Goal: Communication & Community: Answer question/provide support

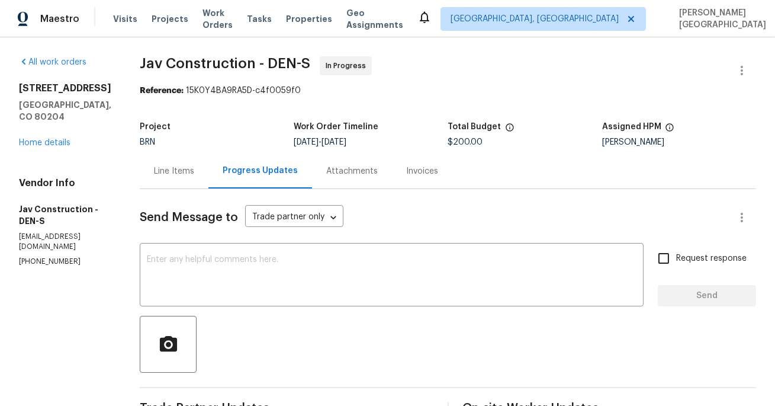
scroll to position [198, 0]
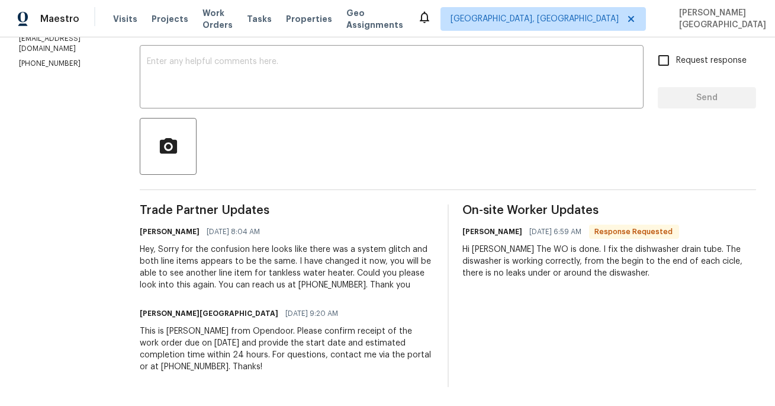
click at [356, 206] on span "Trade Partner Updates" at bounding box center [287, 210] width 294 height 12
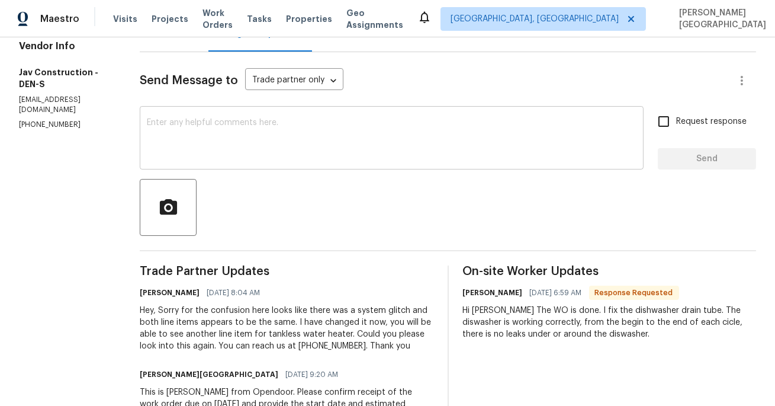
scroll to position [111, 0]
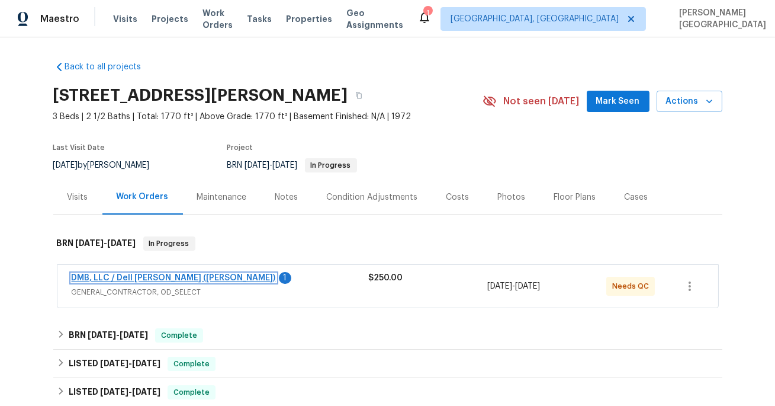
click at [115, 275] on link "DMB, LLC / Dell Bryson (Heise)" at bounding box center [174, 278] width 204 height 8
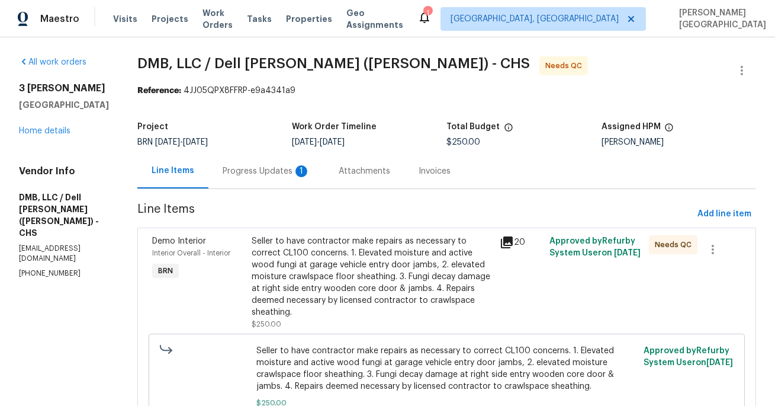
click at [262, 168] on div "Progress Updates 1" at bounding box center [267, 171] width 88 height 12
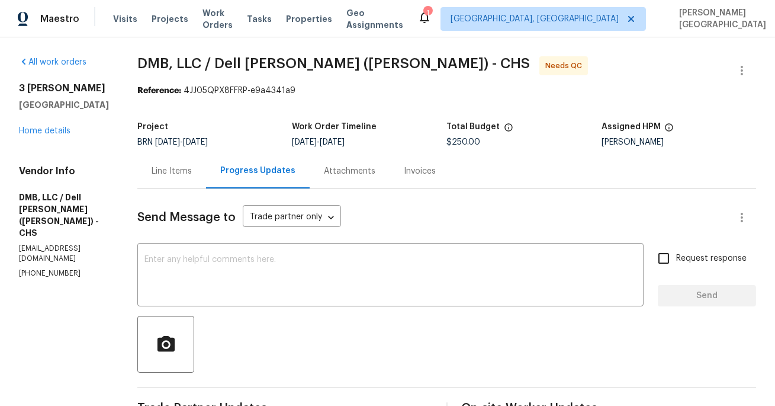
click at [168, 175] on div "Line Items" at bounding box center [172, 171] width 40 height 12
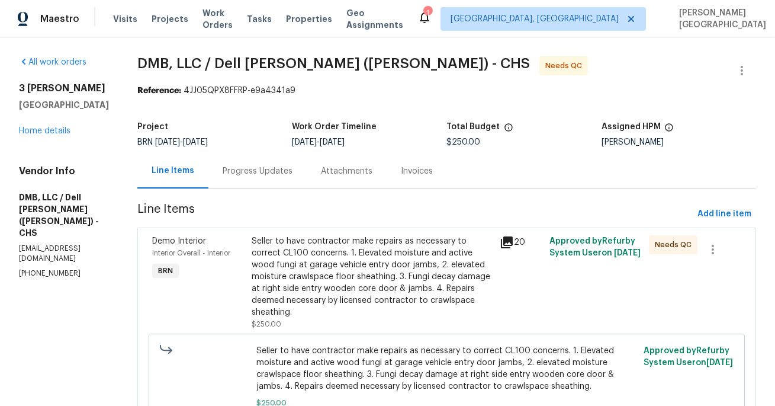
click at [232, 158] on div "Progress Updates" at bounding box center [257, 170] width 98 height 35
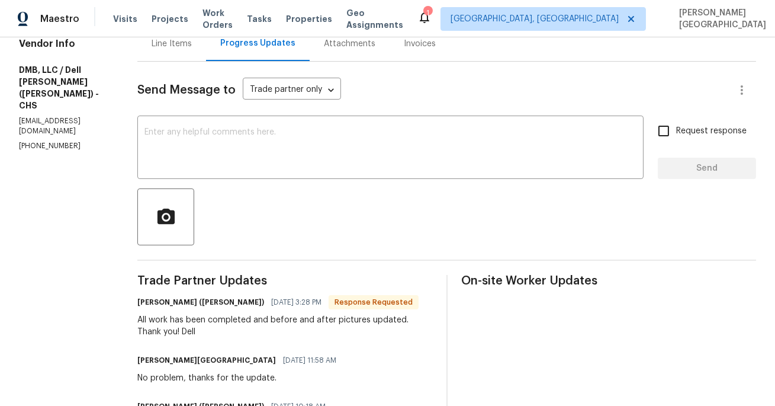
scroll to position [82, 0]
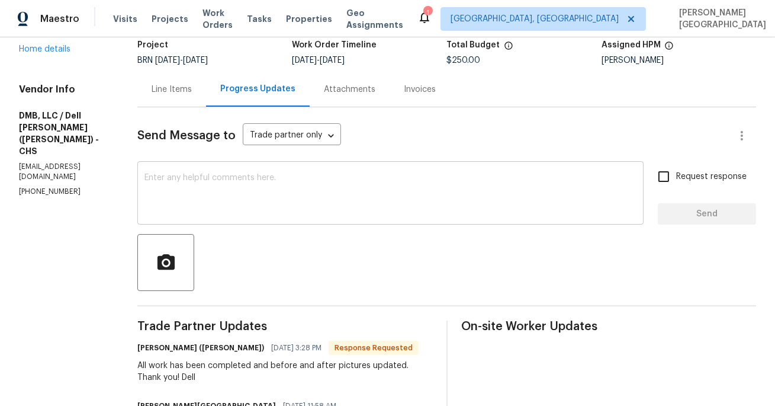
click at [171, 186] on textarea at bounding box center [391, 194] width 492 height 41
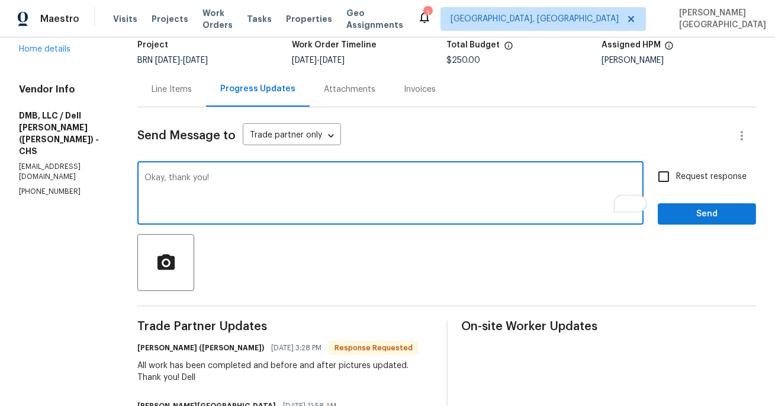
type textarea "Okay, thank you!"
drag, startPoint x: 666, startPoint y: 176, endPoint x: 669, endPoint y: 187, distance: 10.5
click at [666, 176] on input "Request response" at bounding box center [663, 176] width 25 height 25
checkbox input "true"
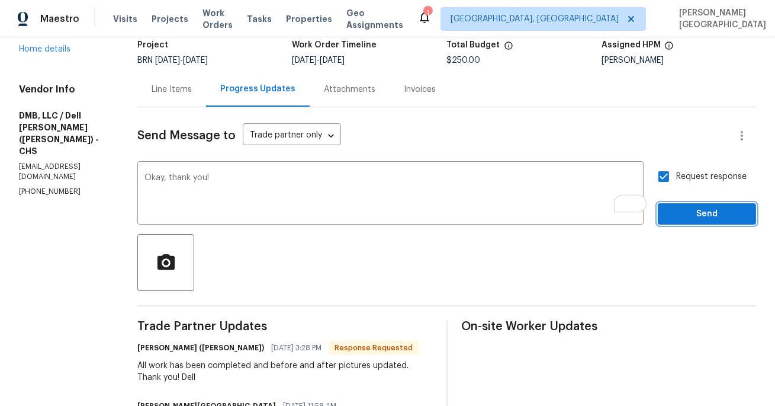
click at [677, 211] on span "Send" at bounding box center [706, 214] width 79 height 15
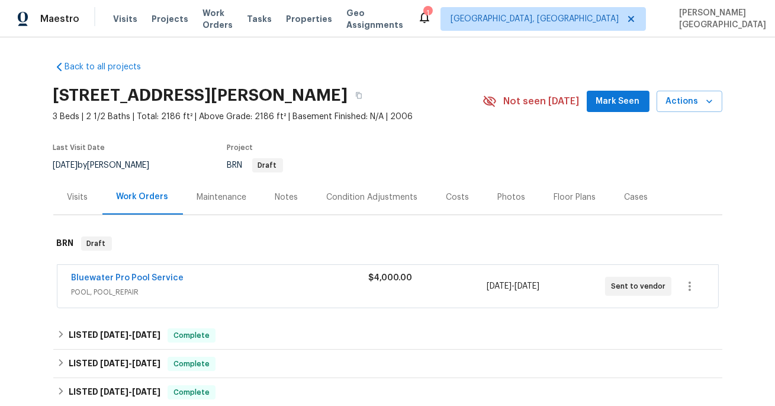
scroll to position [209, 0]
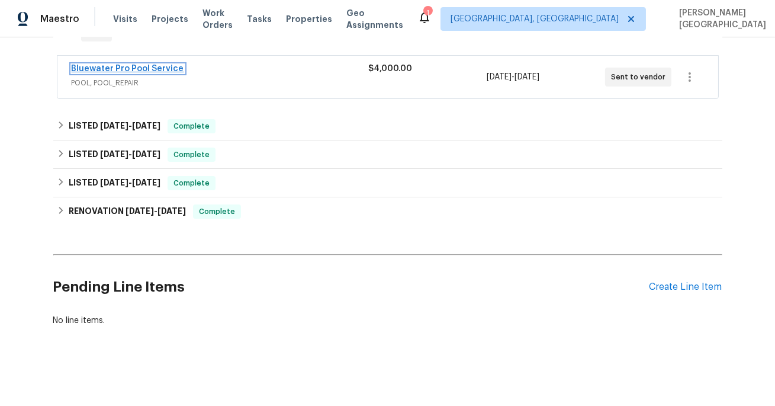
click at [118, 65] on link "Bluewater Pro Pool Service" at bounding box center [128, 69] width 113 height 8
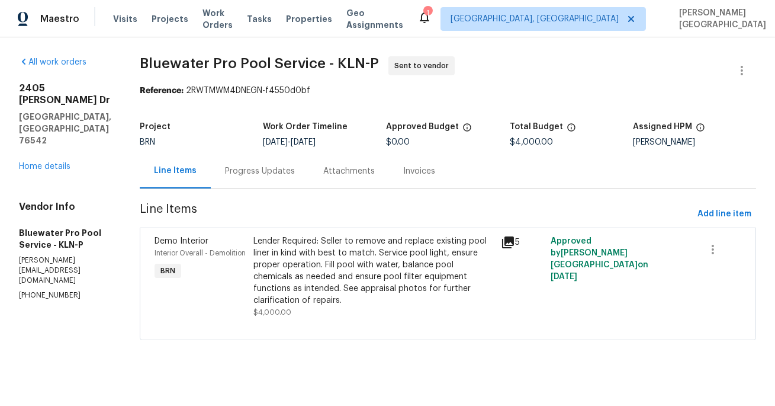
click at [255, 175] on div "Progress Updates" at bounding box center [260, 171] width 70 height 12
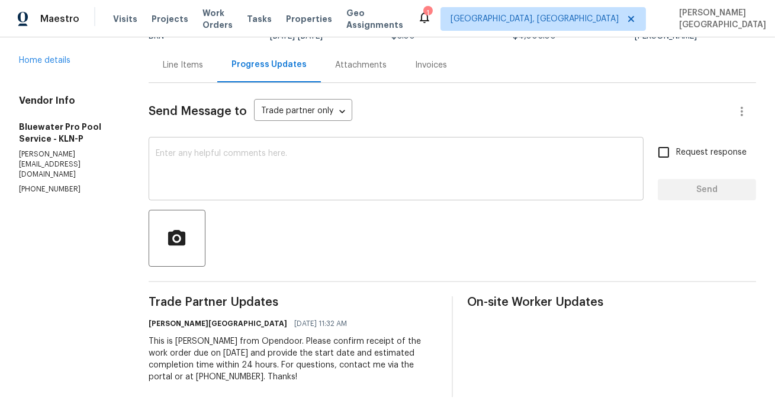
scroll to position [115, 0]
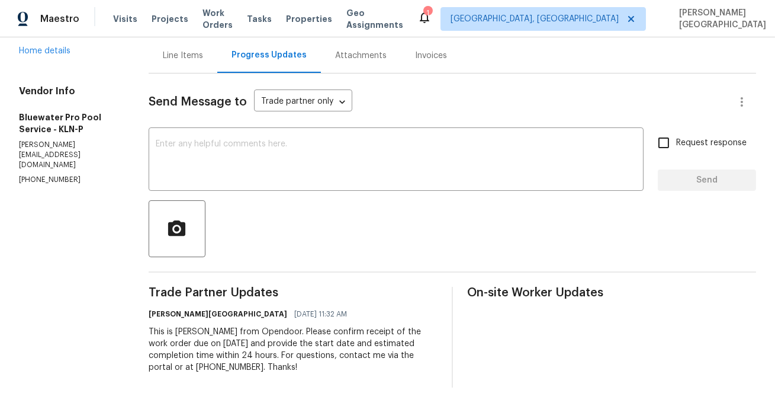
click at [200, 124] on div "Send Message to Trade partner only Trade partner only ​ x ​ Request response Se…" at bounding box center [453, 230] width 608 height 314
click at [191, 140] on textarea at bounding box center [396, 160] width 481 height 41
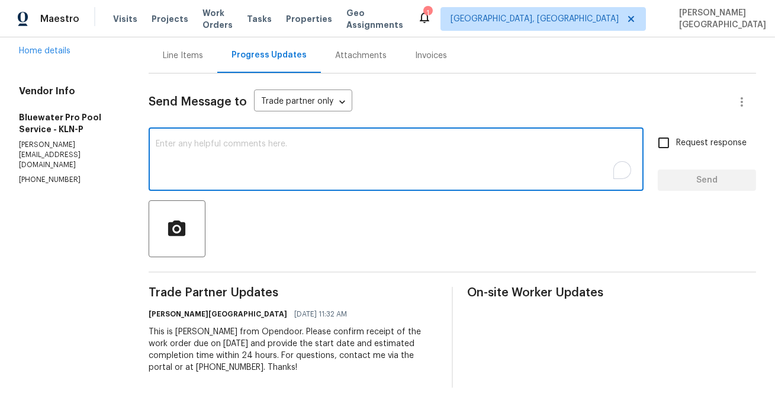
scroll to position [0, 0]
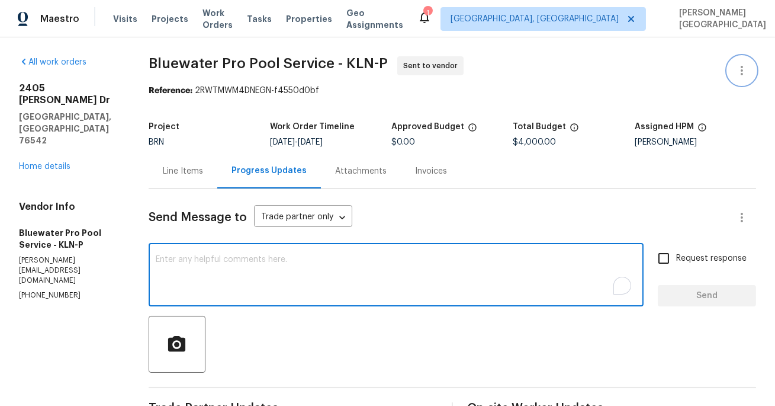
click at [744, 72] on icon "button" at bounding box center [742, 70] width 14 height 14
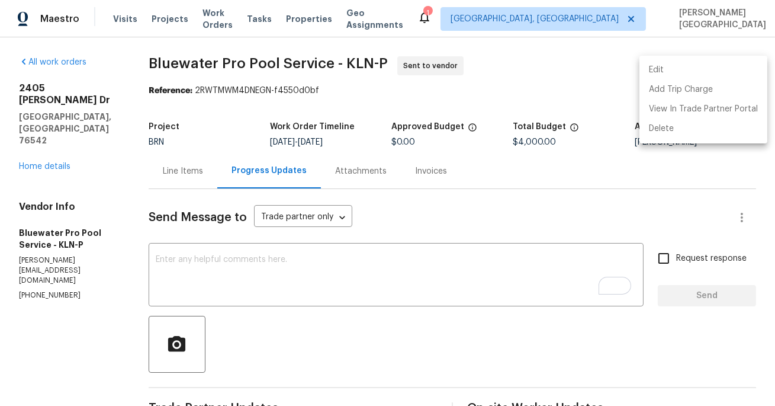
click at [698, 72] on li "Edit" at bounding box center [704, 70] width 128 height 20
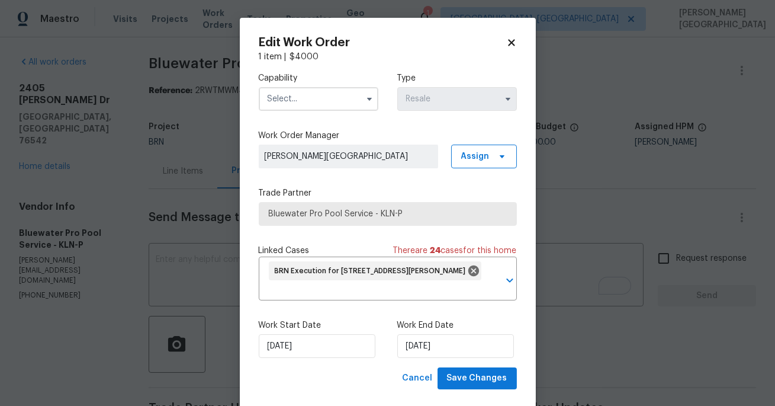
click at [287, 102] on input "text" at bounding box center [319, 99] width 120 height 24
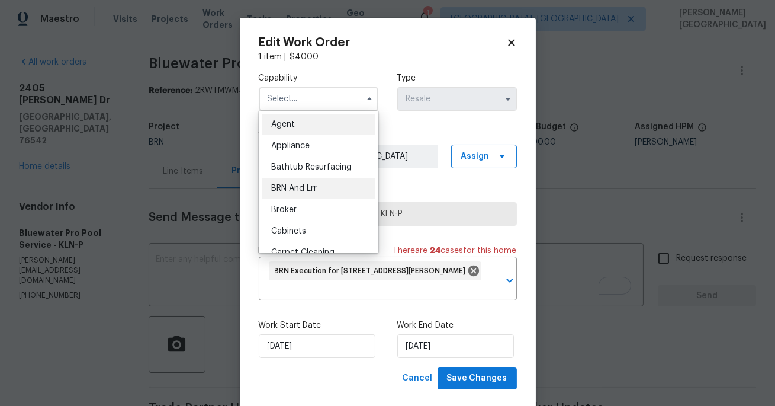
click at [300, 185] on span "BRN And Lrr" at bounding box center [294, 188] width 46 height 8
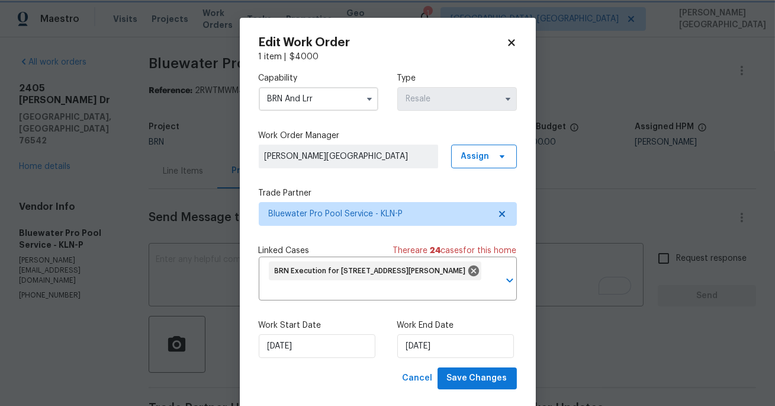
scroll to position [1, 0]
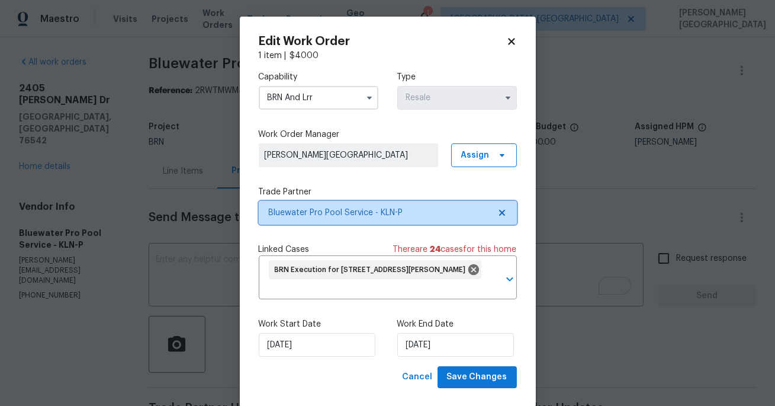
click at [374, 214] on span "Bluewater Pro Pool Service - KLN-P" at bounding box center [379, 213] width 221 height 12
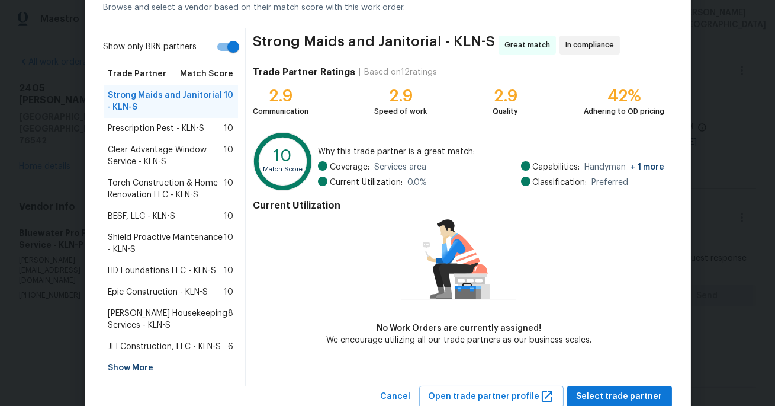
scroll to position [68, 0]
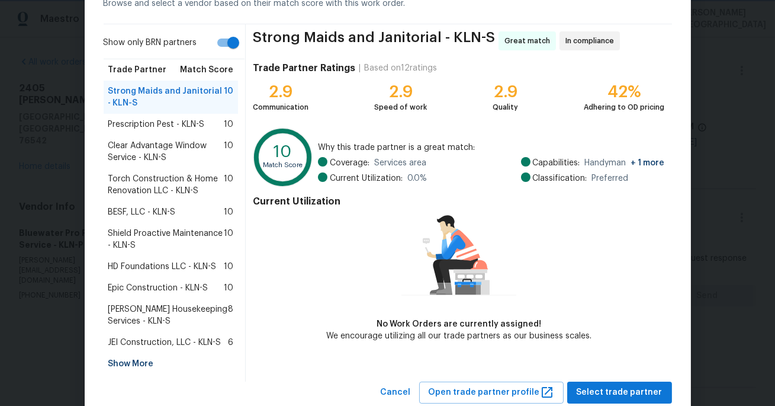
click at [0, 185] on body "Maestro Visits Projects Work Orders Tasks Properties Geo Assignments 1 Albuquer…" at bounding box center [387, 203] width 775 height 406
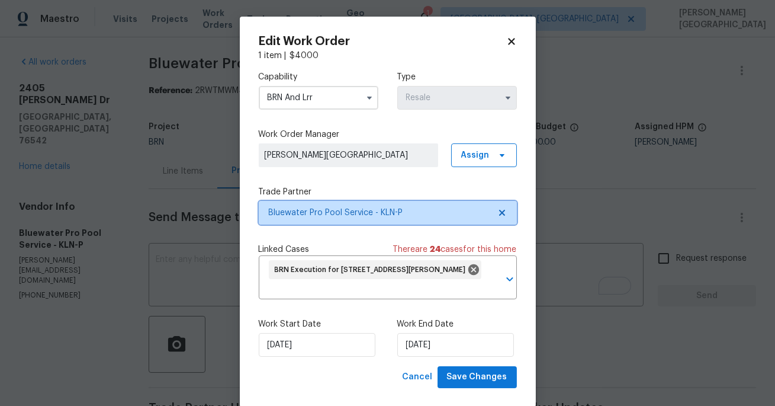
scroll to position [0, 0]
click at [289, 89] on input "BRN And Lrr" at bounding box center [319, 98] width 120 height 24
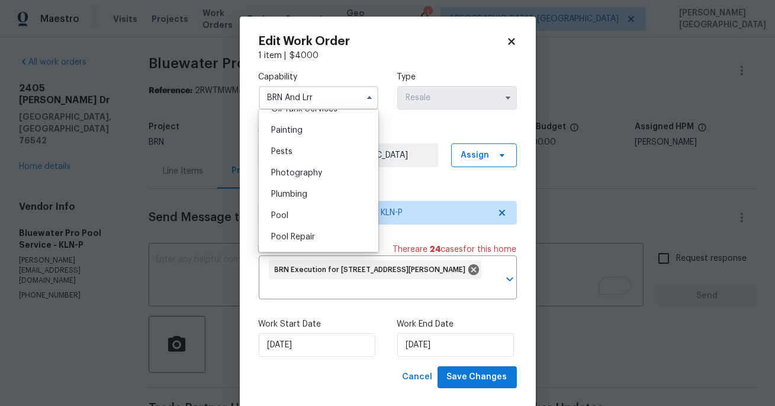
scroll to position [1036, 0]
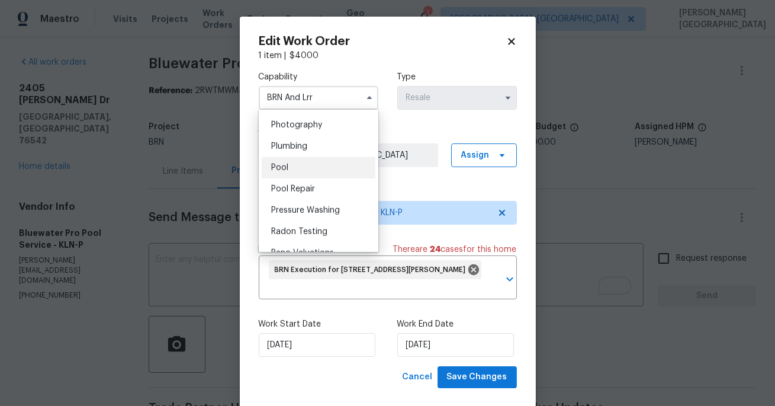
click at [296, 162] on div "Pool" at bounding box center [319, 167] width 114 height 21
type input "Pool"
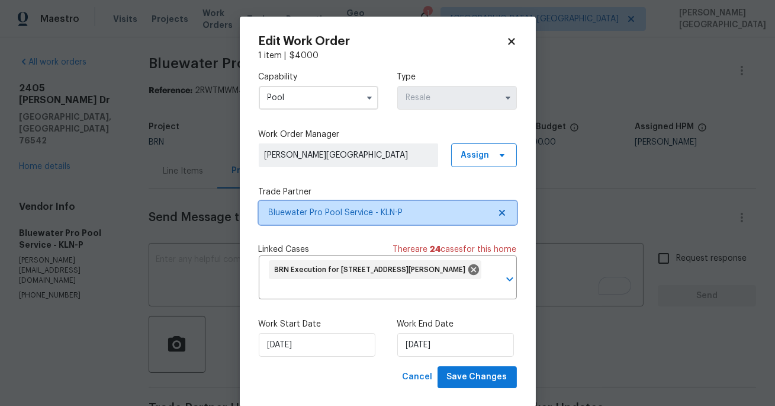
click at [357, 202] on span "Bluewater Pro Pool Service - KLN-P" at bounding box center [388, 213] width 258 height 24
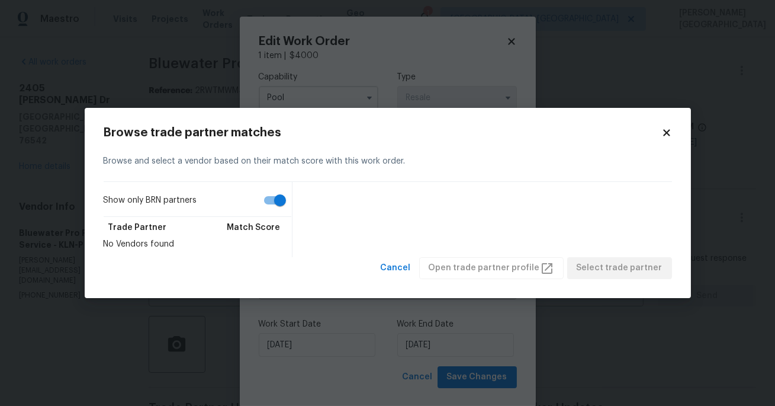
click at [272, 201] on input "Show only BRN partners" at bounding box center [280, 200] width 68 height 23
checkbox input "false"
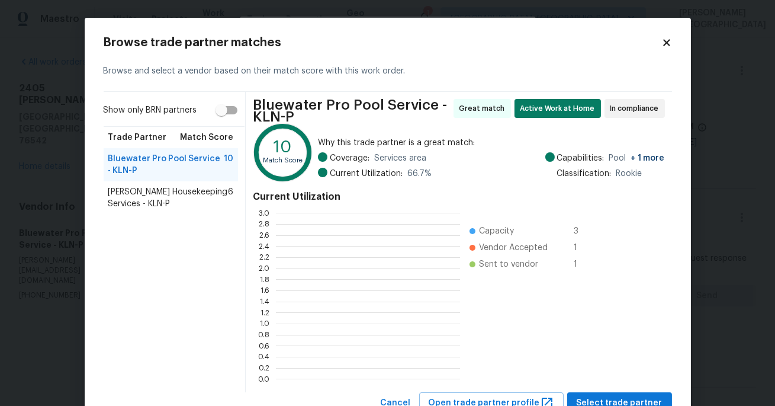
scroll to position [166, 184]
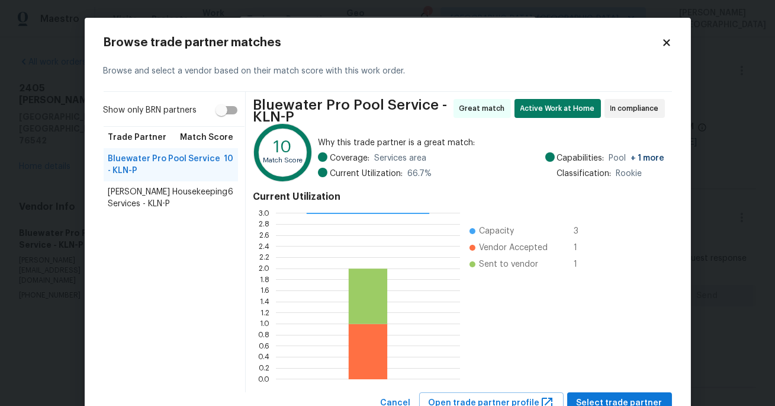
click at [108, 195] on span "Arelis Housekeeping Services - KLN-P" at bounding box center [168, 198] width 120 height 24
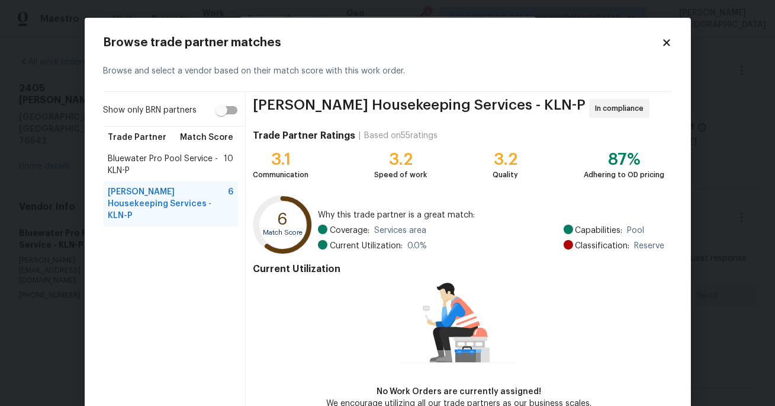
scroll to position [68, 0]
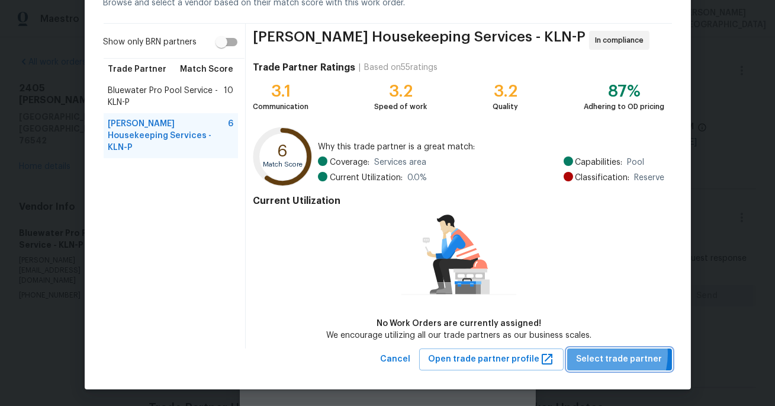
click at [600, 353] on span "Select trade partner" at bounding box center [620, 359] width 86 height 15
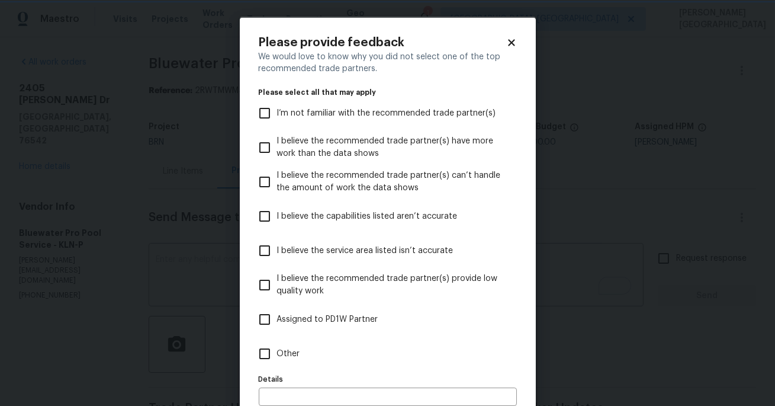
scroll to position [63, 0]
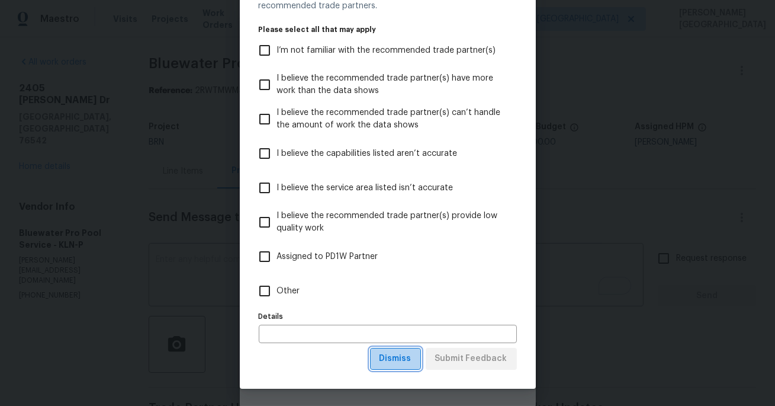
click at [405, 359] on span "Dismiss" at bounding box center [396, 358] width 32 height 15
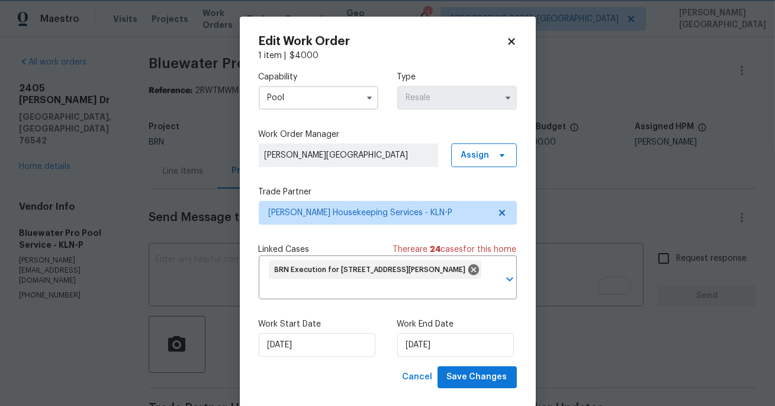
scroll to position [0, 0]
click at [434, 333] on input "10/5/2025" at bounding box center [455, 345] width 117 height 24
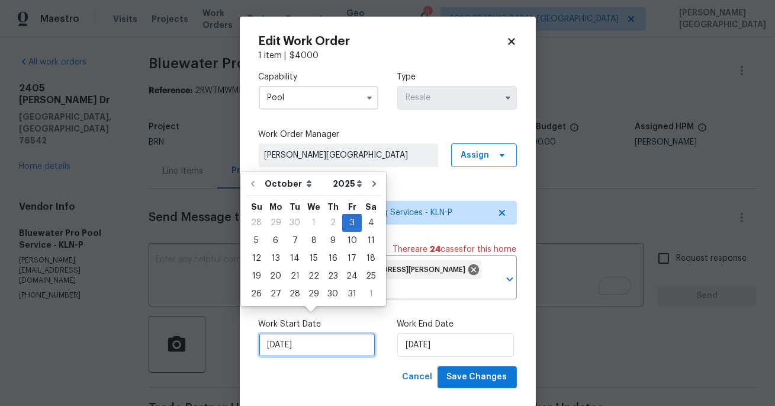
click at [314, 333] on input "10/3/2025" at bounding box center [317, 345] width 117 height 24
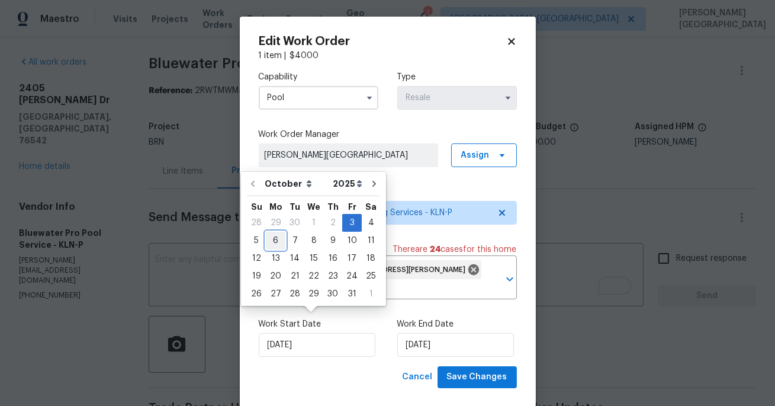
click at [273, 243] on div "6" at bounding box center [276, 240] width 20 height 17
type input "10/6/2025"
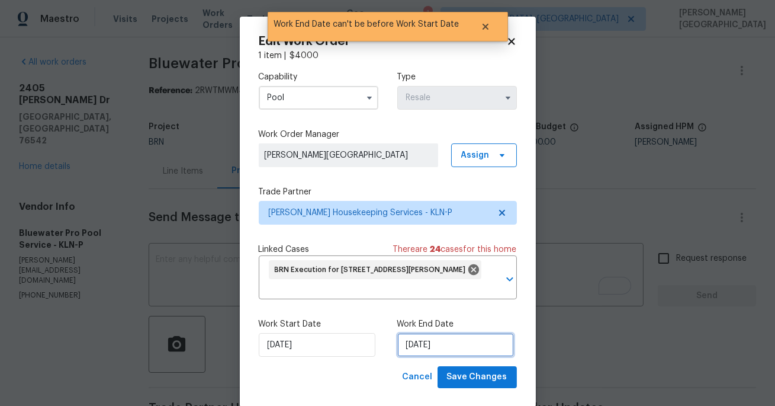
click at [424, 333] on input "10/6/2025" at bounding box center [455, 345] width 117 height 24
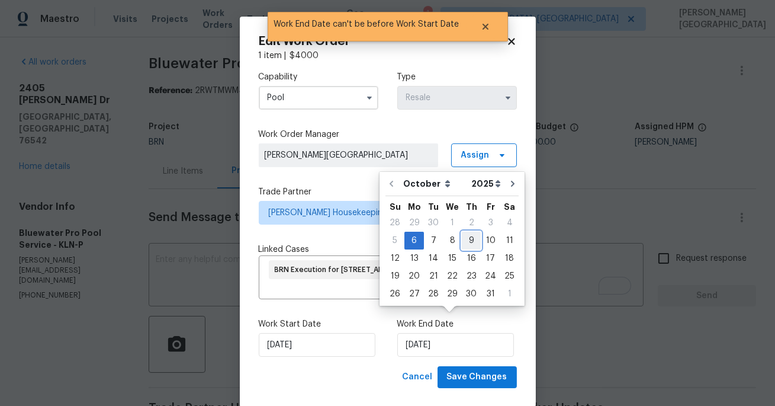
click at [467, 235] on div "9" at bounding box center [471, 240] width 19 height 17
type input "10/9/2025"
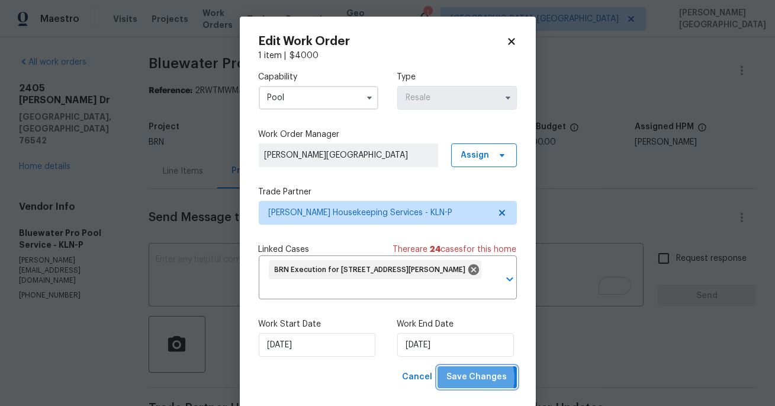
click at [471, 370] on span "Save Changes" at bounding box center [477, 377] width 60 height 15
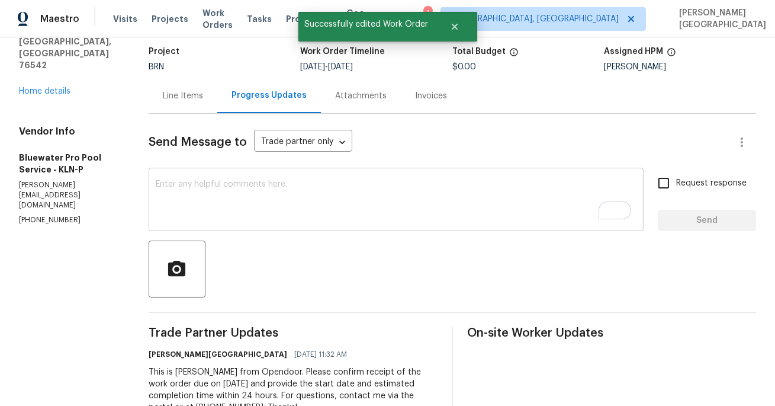
scroll to position [115, 0]
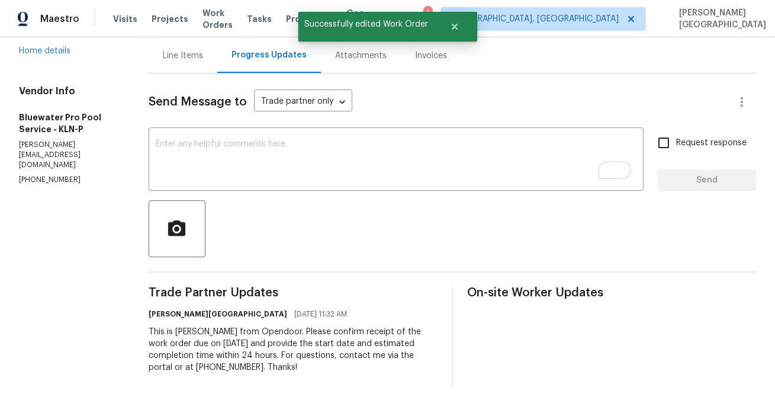
click at [264, 334] on div "This is Isabel from Opendoor. Please confirm receipt of the work order due on 1…" at bounding box center [293, 349] width 289 height 47
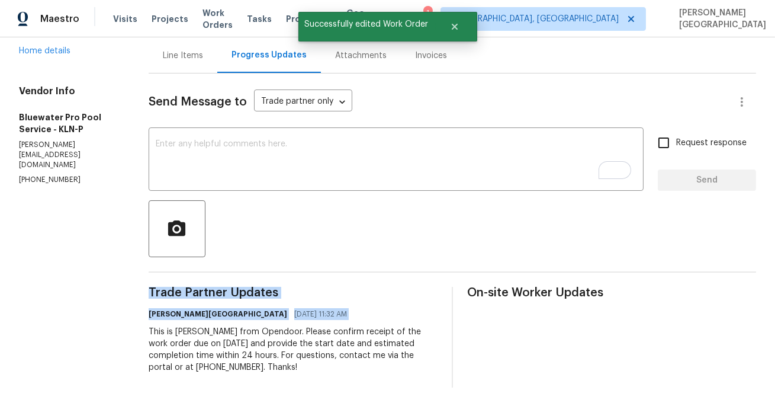
click at [264, 334] on div "This is Isabel from Opendoor. Please confirm receipt of the work order due on 1…" at bounding box center [293, 349] width 289 height 47
copy div "Trade Partner Updates Isabel Sangeetha Ireland 10/03/2025 11:32 AM"
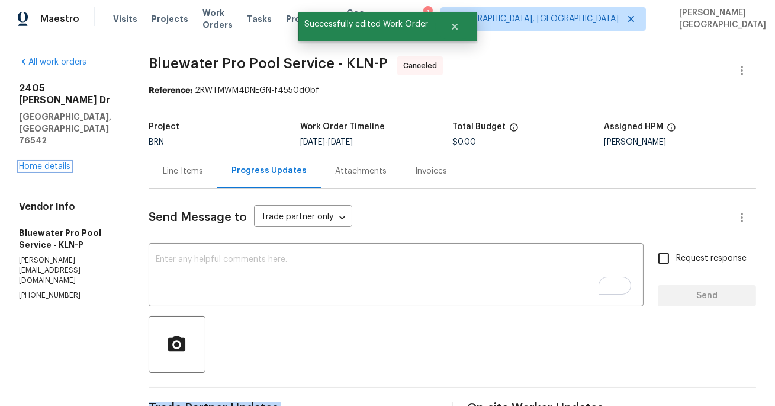
click at [37, 162] on link "Home details" at bounding box center [45, 166] width 52 height 8
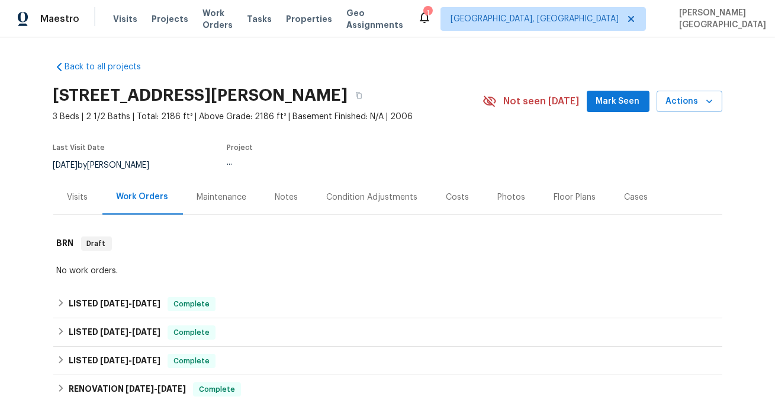
scroll to position [178, 0]
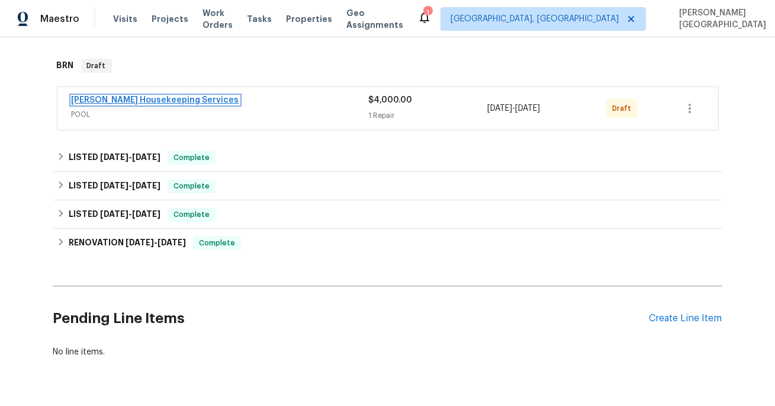
click at [107, 97] on link "Arelis Housekeeping Services" at bounding box center [156, 100] width 168 height 8
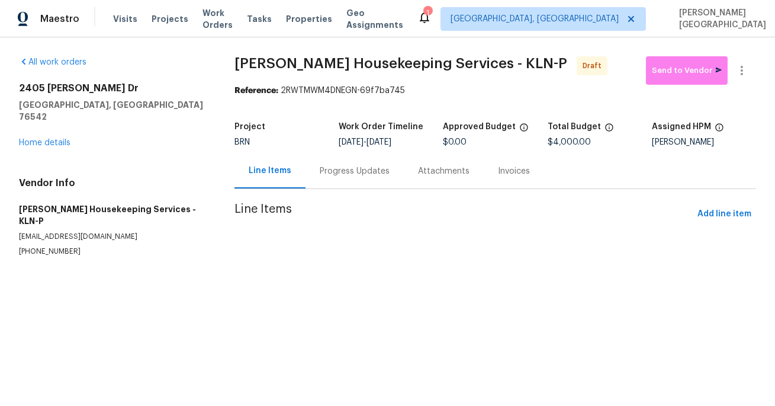
click at [326, 184] on section "Arelis Housekeeping Services - KLN-P Draft Send to Vendor Reference: 2RWTMWM4DN…" at bounding box center [496, 170] width 522 height 229
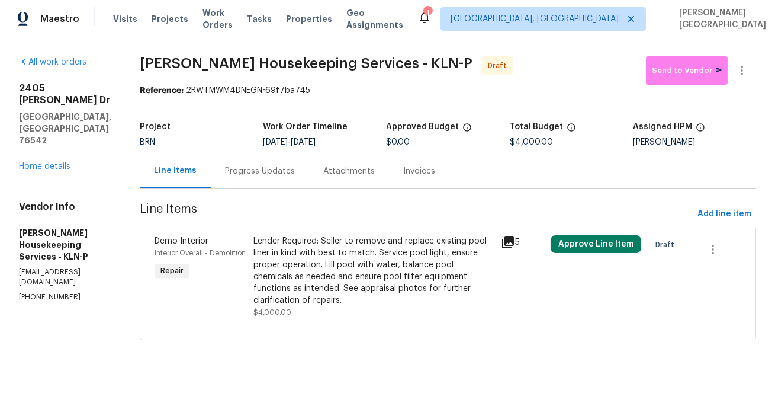
click at [262, 167] on div "Progress Updates" at bounding box center [260, 171] width 70 height 12
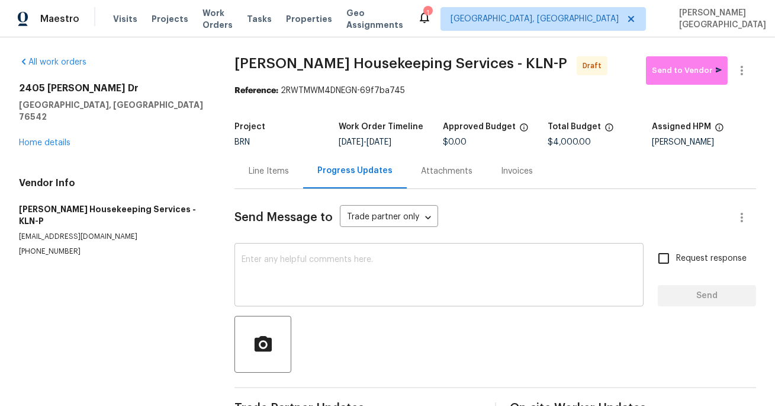
click at [309, 254] on div "x ​" at bounding box center [439, 276] width 409 height 60
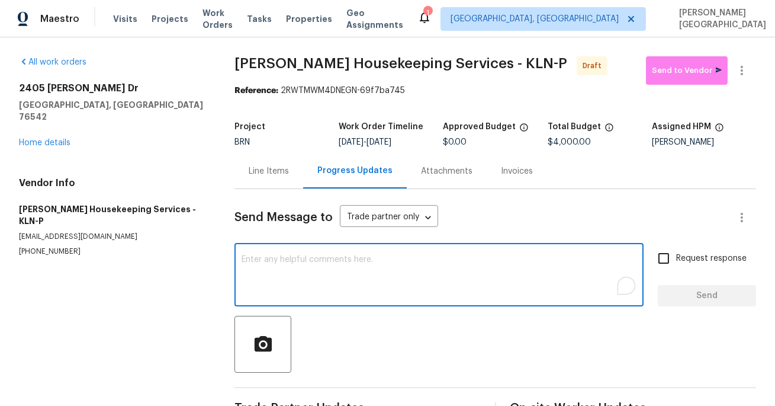
paste textarea "This is Isabel from Opendoor. Please confirm receipt of the work order due on 1…"
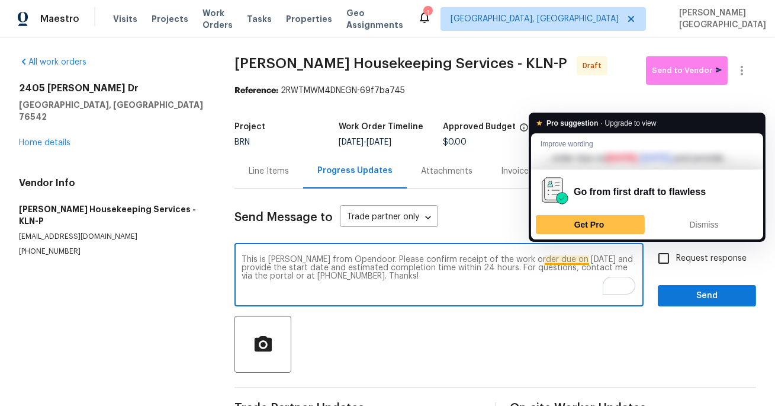
click at [563, 259] on textarea "This is Isabel from Opendoor. Please confirm receipt of the work order due on 1…" at bounding box center [439, 275] width 395 height 41
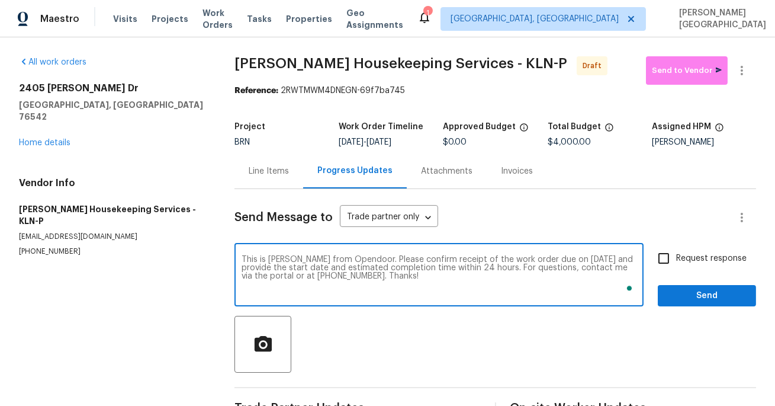
type textarea "This is Isabel from Opendoor. Please confirm receipt of the work order due on 1…"
click at [663, 261] on input "Request response" at bounding box center [663, 258] width 25 height 25
checkbox input "true"
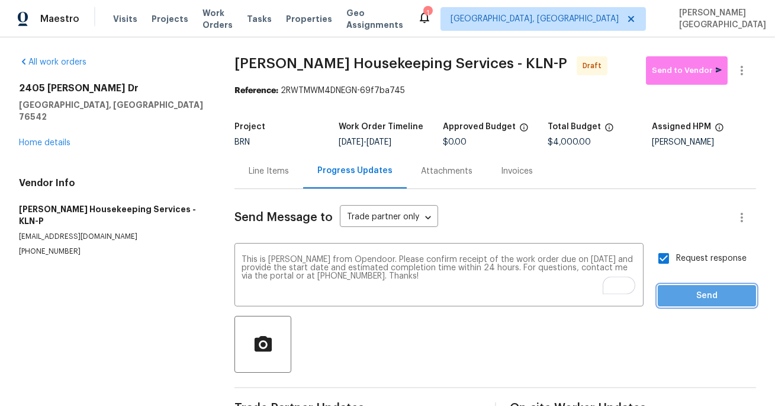
click at [685, 297] on span "Send" at bounding box center [706, 295] width 79 height 15
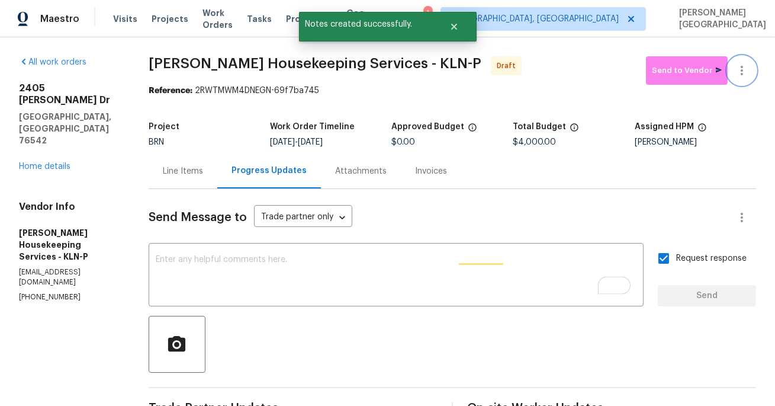
click at [747, 66] on icon "button" at bounding box center [742, 70] width 14 height 14
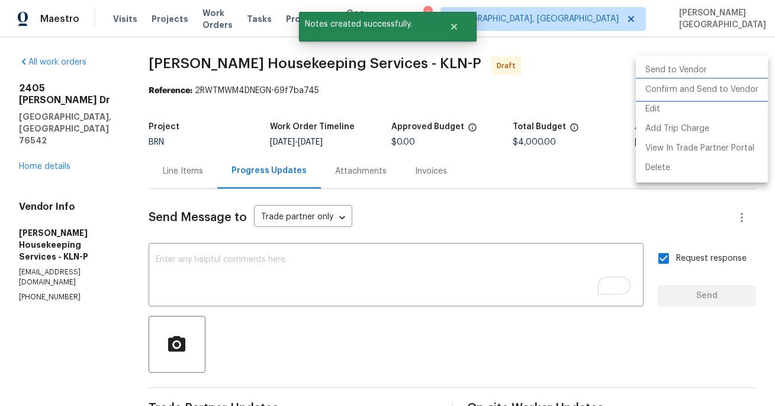
click at [718, 92] on li "Confirm and Send to Vendor" at bounding box center [702, 90] width 132 height 20
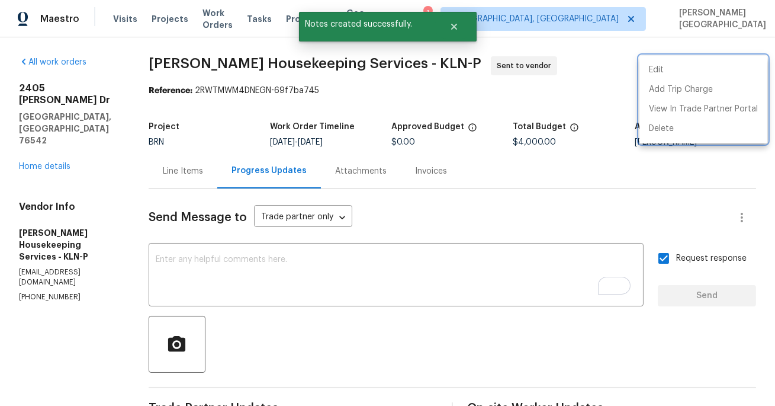
click at [40, 130] on div at bounding box center [387, 203] width 775 height 406
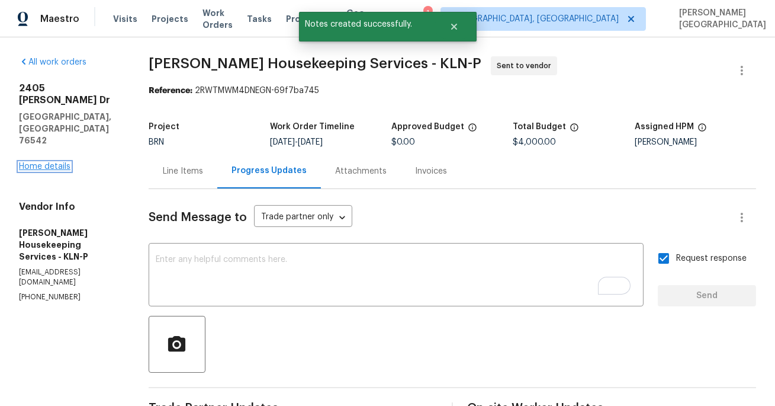
click at [40, 162] on link "Home details" at bounding box center [45, 166] width 52 height 8
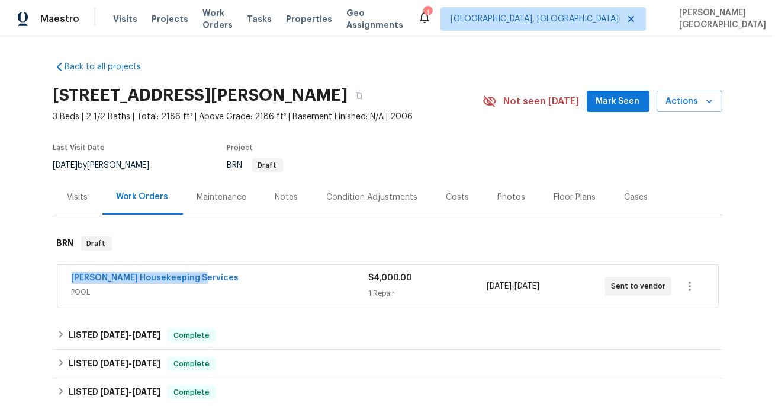
drag, startPoint x: 199, startPoint y: 281, endPoint x: 71, endPoint y: 282, distance: 127.9
click at [70, 279] on div "Arelis Housekeeping Services POOL $4,000.00 1 Repair 10/6/2025 - 10/9/2025 Sent…" at bounding box center [387, 286] width 661 height 43
copy link "Arelis Housekeeping Services"
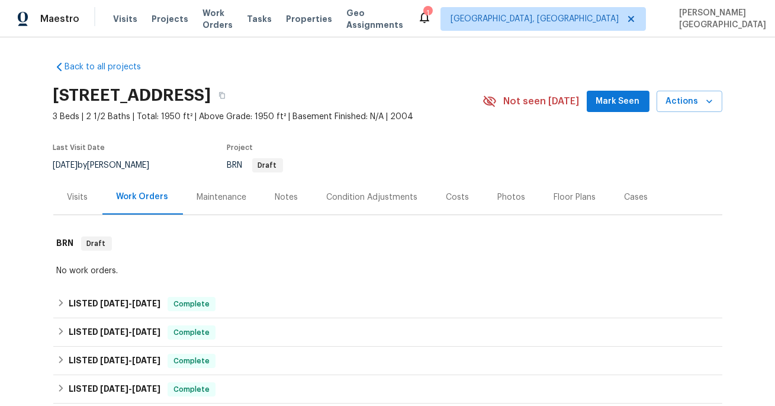
scroll to position [462, 0]
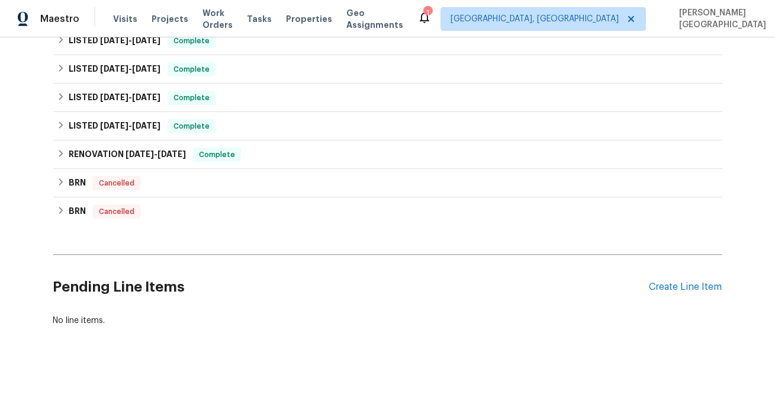
click at [681, 271] on div "Pending Line Items Create Line Item" at bounding box center [387, 286] width 669 height 55
click at [681, 285] on div "Create Line Item" at bounding box center [686, 286] width 73 height 11
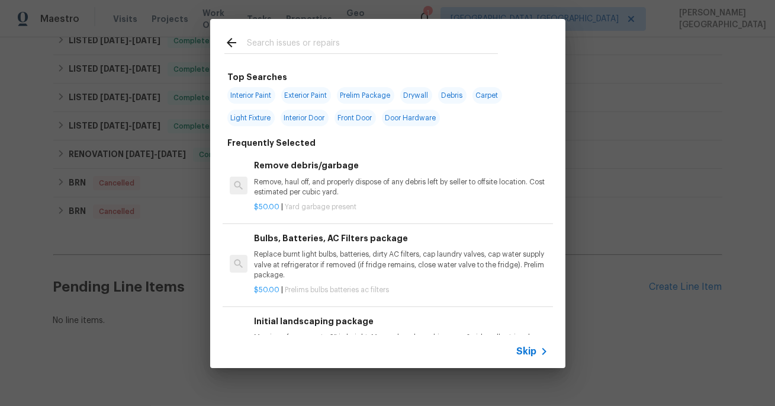
click at [541, 350] on icon at bounding box center [544, 351] width 14 height 14
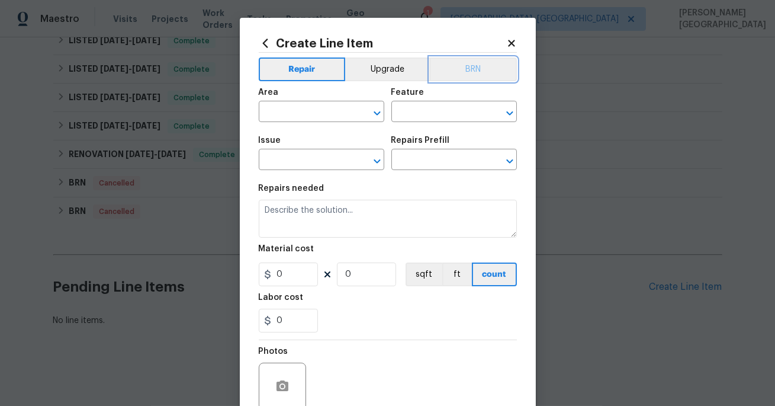
click at [474, 67] on button "BRN" at bounding box center [473, 69] width 87 height 24
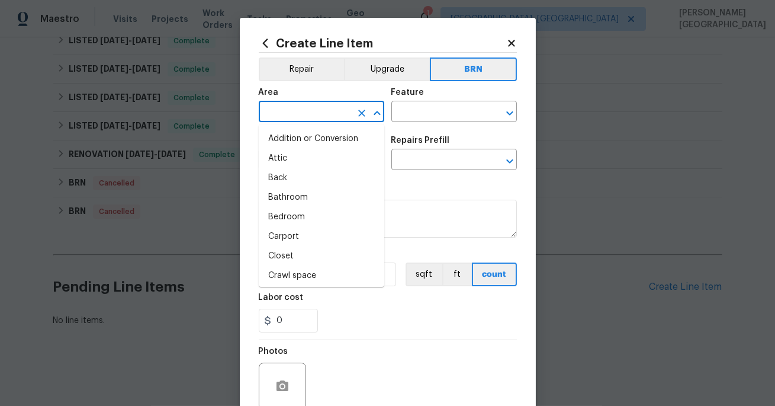
click at [273, 117] on input "text" at bounding box center [305, 113] width 92 height 18
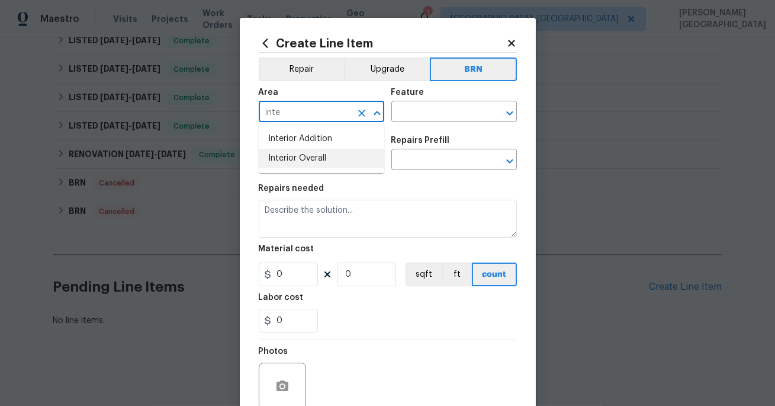
click at [285, 155] on li "Interior Overall" at bounding box center [322, 159] width 126 height 20
type input "Interior Overall"
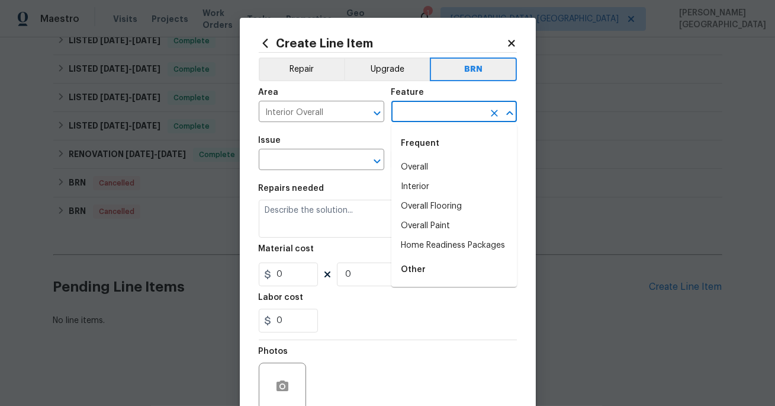
click at [400, 111] on input "text" at bounding box center [437, 113] width 92 height 18
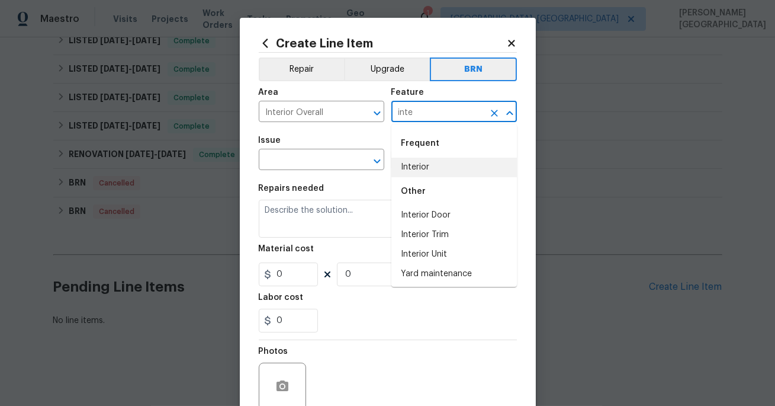
click at [412, 169] on li "Interior" at bounding box center [454, 168] width 126 height 20
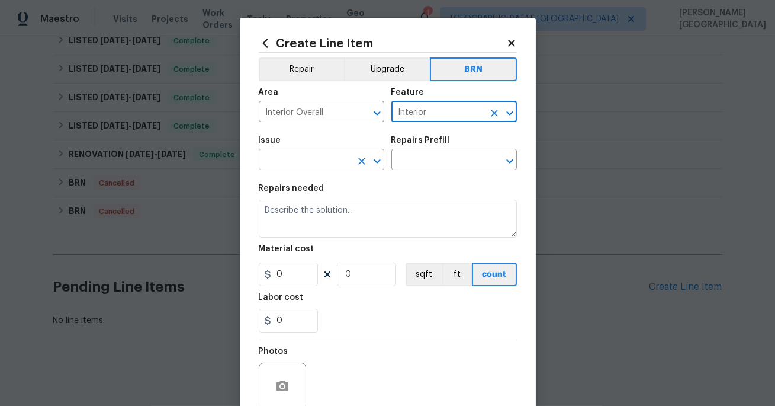
type input "Interior"
click at [321, 167] on input "text" at bounding box center [305, 161] width 92 height 18
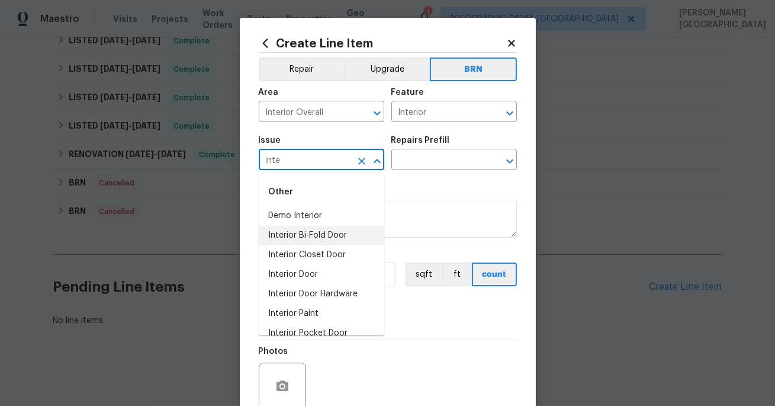
click at [332, 207] on li "Demo Interior" at bounding box center [322, 216] width 126 height 20
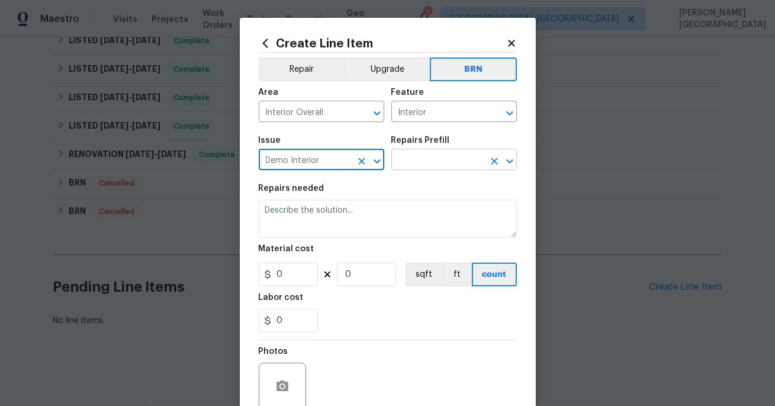
type input "Demo Interior"
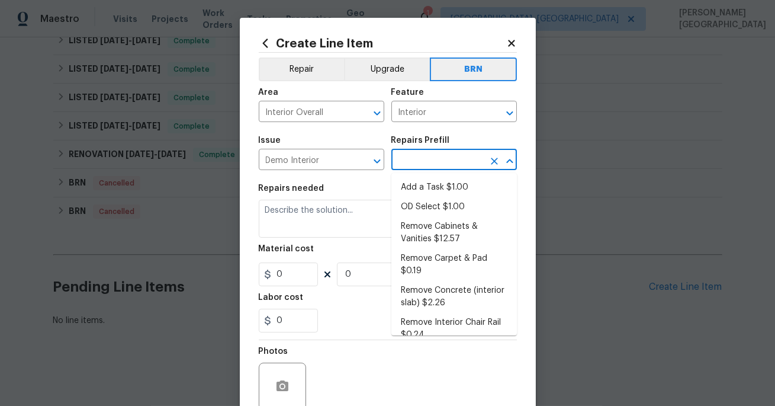
click at [415, 165] on input "text" at bounding box center [437, 161] width 92 height 18
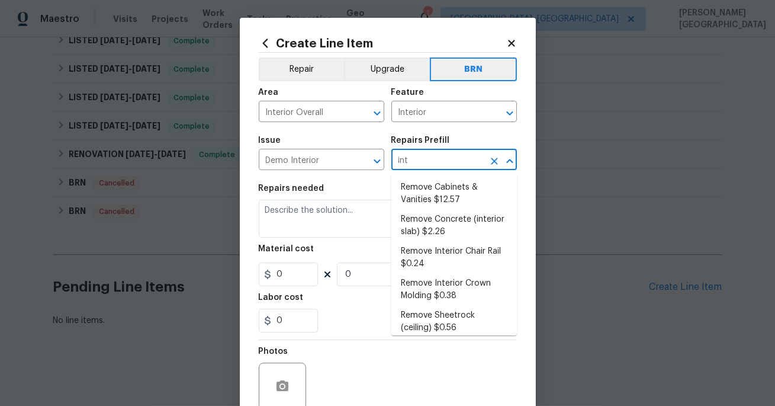
type input "inte"
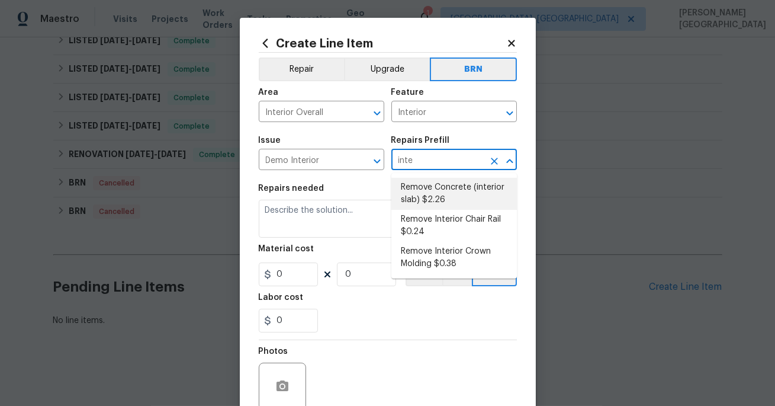
click at [423, 196] on li "Remove Concrete (interior slab) $2.26" at bounding box center [454, 194] width 126 height 32
type input "Demolition"
type input "Remove Concrete (interior slab) $2.26"
type textarea "Demo/remove and properly dispose of the concrete (1''-4'') as outlined by the P…"
type input "2.26"
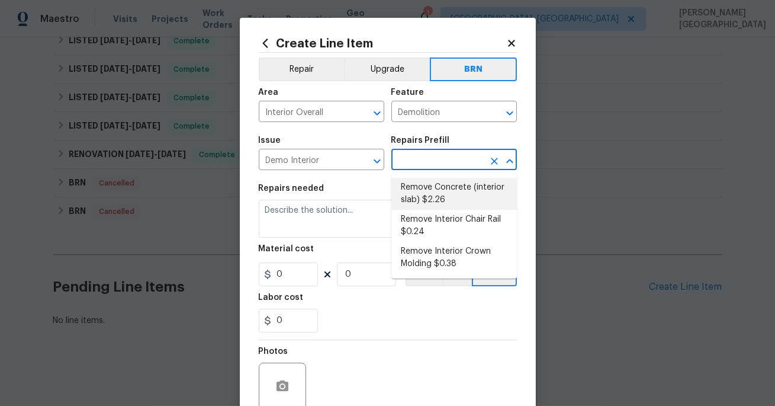
type input "1"
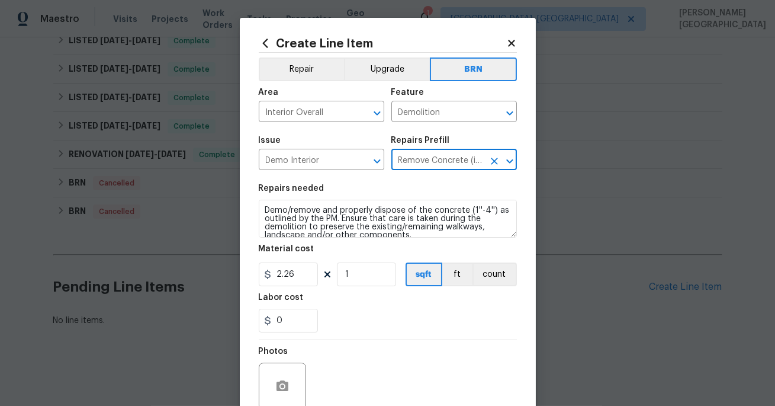
type input "Remove Concrete (interior slab) $2.26"
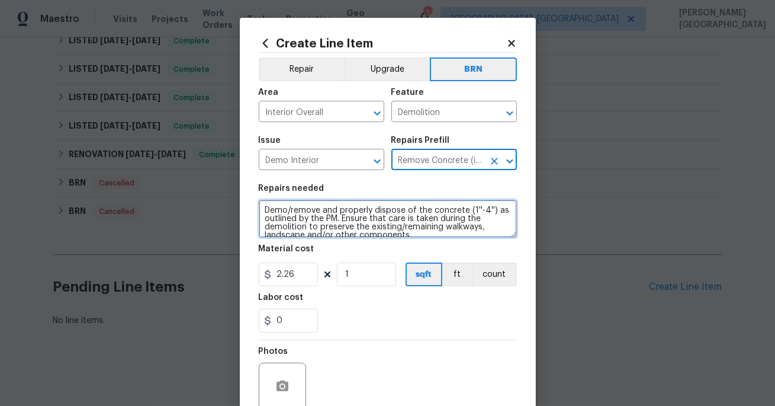
click at [377, 203] on textarea "Demo/remove and properly dispose of the concrete (1''-4'') as outlined by the P…" at bounding box center [388, 219] width 258 height 38
paste textarea "Pest contractor to inspect home for termites and treat if found. Provide clear …"
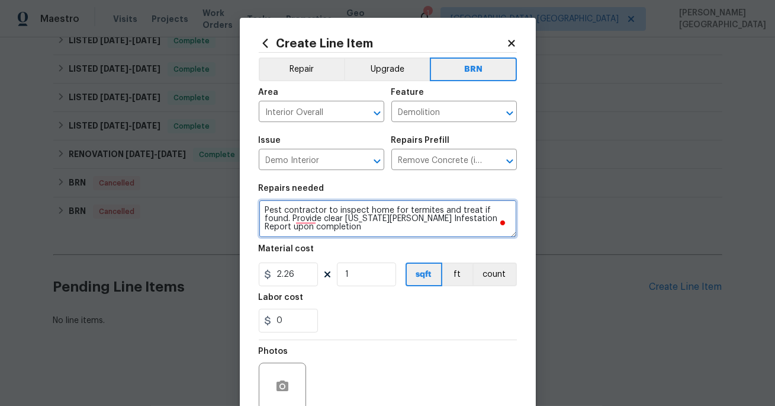
type textarea "Pest contractor to inspect home for termites and treat if found. Provide clear …"
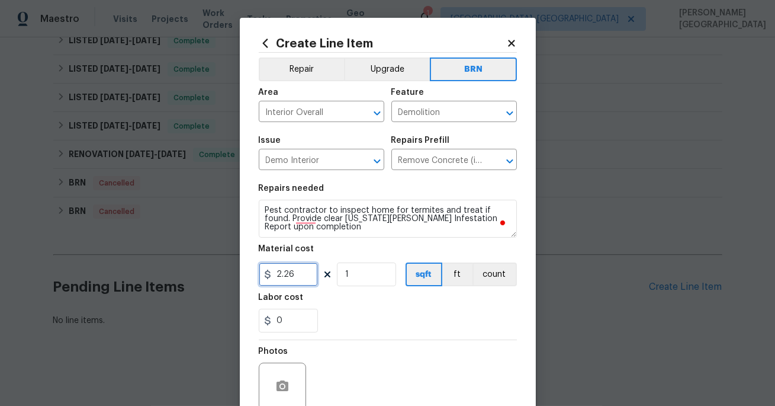
click at [291, 279] on input "2.26" at bounding box center [288, 274] width 59 height 24
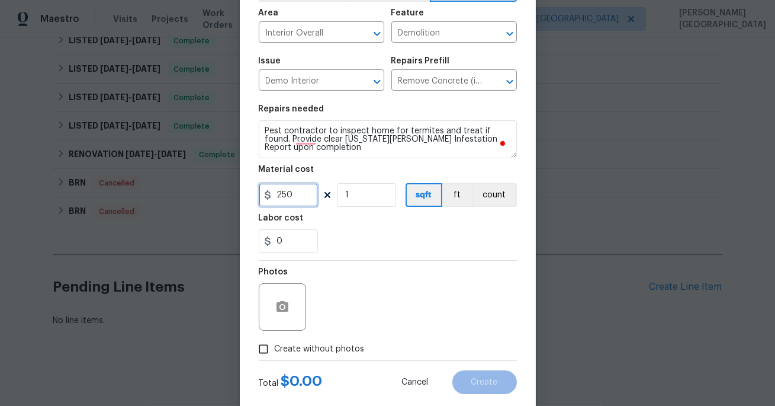
scroll to position [104, 0]
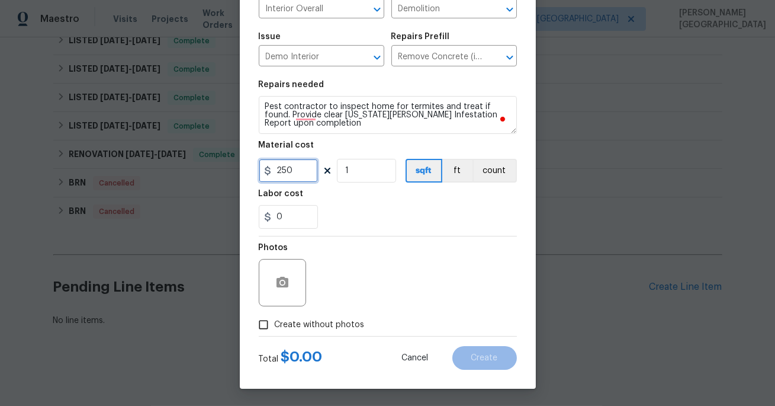
type input "250"
click at [303, 320] on span "Create without photos" at bounding box center [320, 325] width 90 height 12
click at [275, 320] on input "Create without photos" at bounding box center [263, 324] width 23 height 23
checkbox input "true"
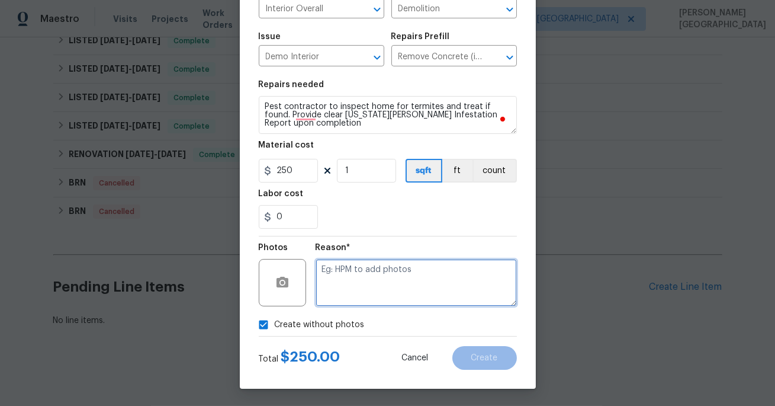
click at [354, 283] on textarea at bounding box center [416, 282] width 201 height 47
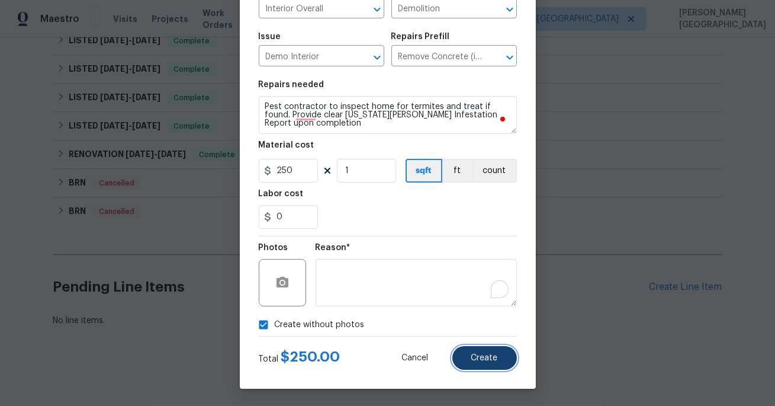
click at [491, 364] on button "Create" at bounding box center [484, 358] width 65 height 24
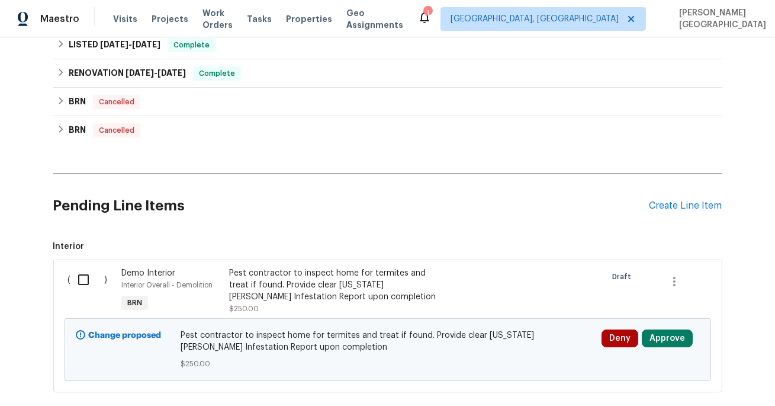
scroll to position [548, 0]
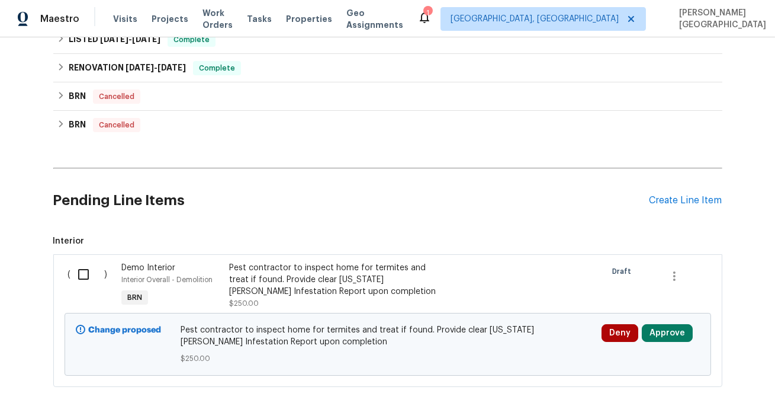
click at [79, 275] on input "checkbox" at bounding box center [88, 274] width 34 height 25
checkbox input "true"
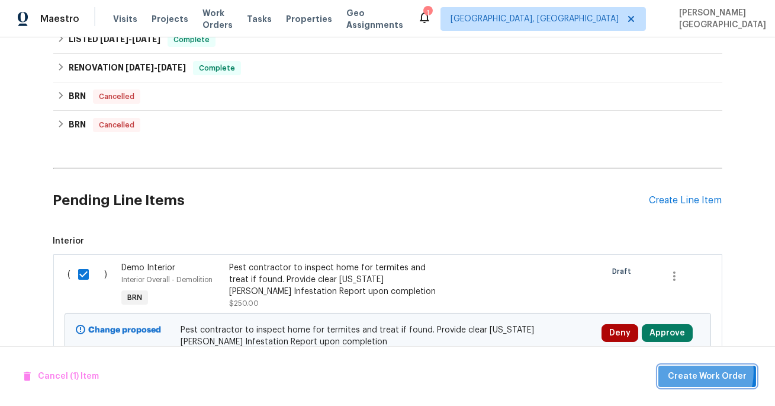
click at [690, 372] on span "Create Work Order" at bounding box center [707, 376] width 79 height 15
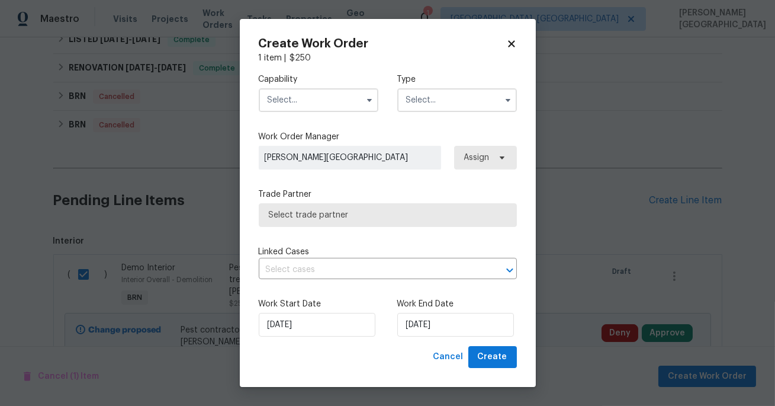
click at [323, 105] on input "text" at bounding box center [319, 100] width 120 height 24
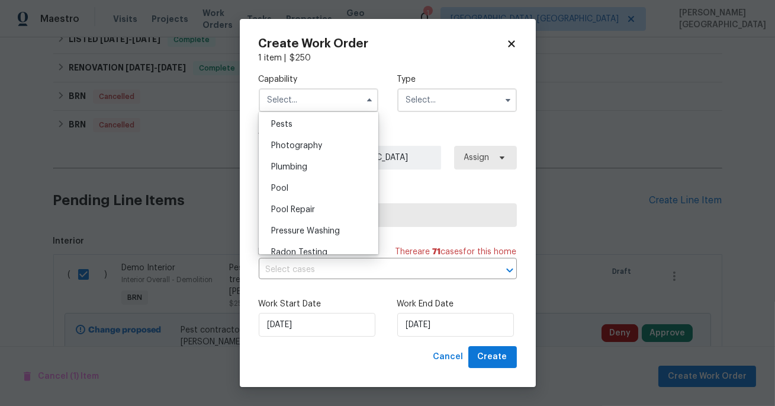
scroll to position [988, 0]
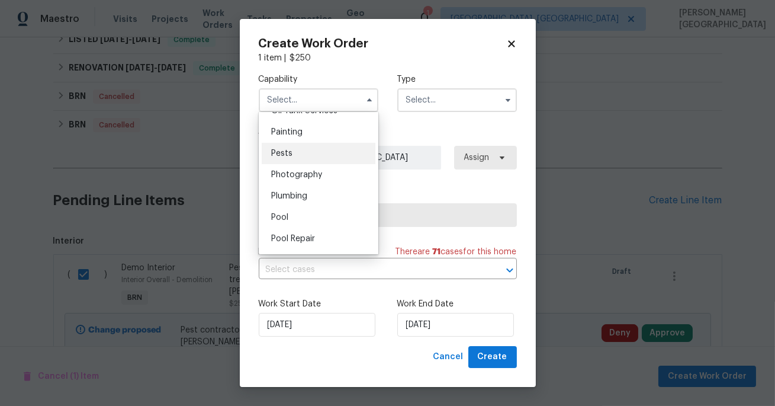
click at [304, 152] on div "Pests" at bounding box center [319, 153] width 114 height 21
type input "Pests"
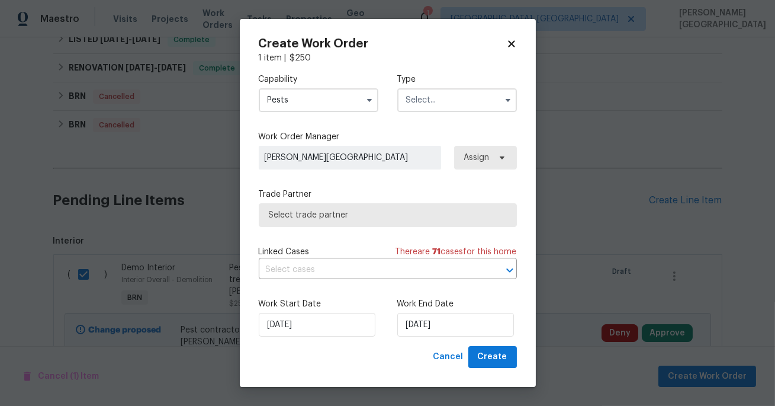
click at [410, 97] on input "text" at bounding box center [457, 100] width 120 height 24
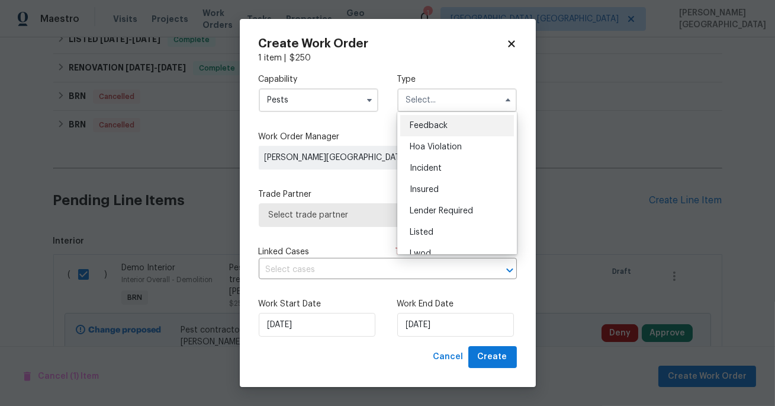
scroll to position [140, 0]
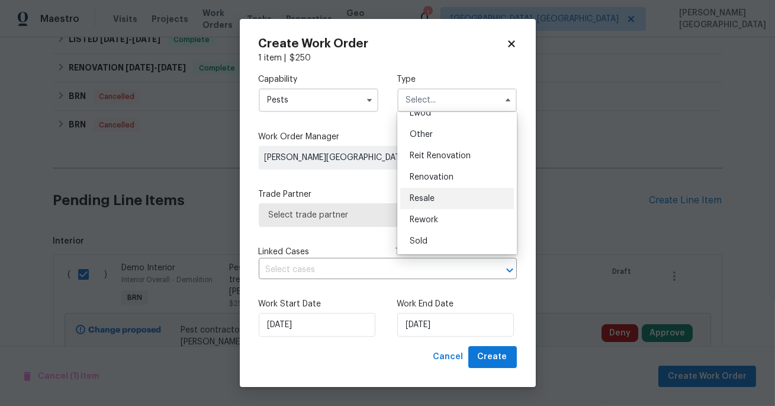
click at [435, 200] on div "Resale" at bounding box center [457, 198] width 114 height 21
type input "Resale"
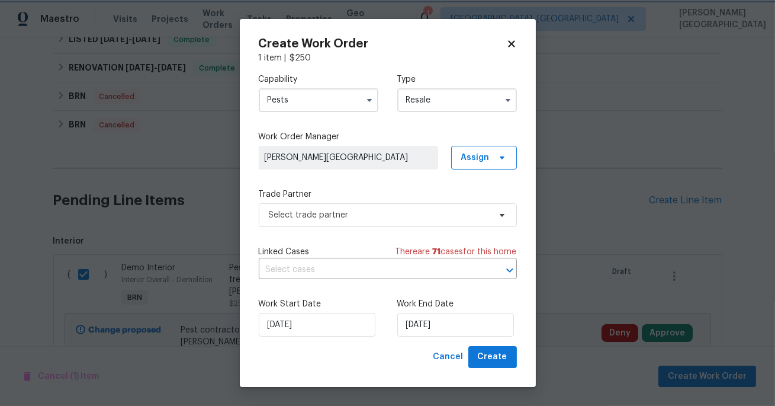
scroll to position [0, 0]
click at [356, 263] on input "text" at bounding box center [371, 270] width 225 height 18
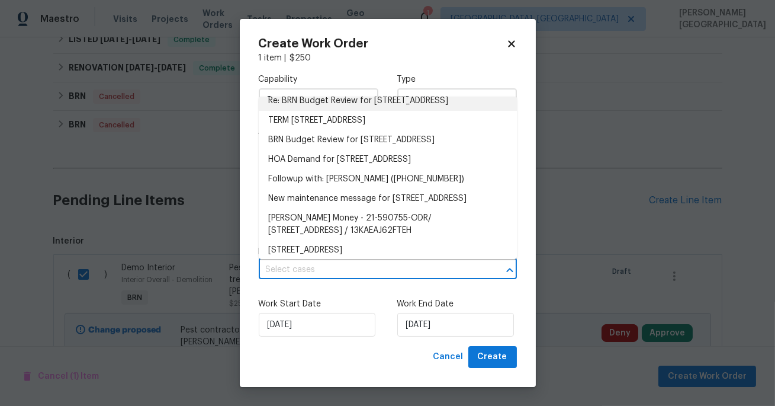
scroll to position [246, 0]
click at [333, 109] on li "Re: BRN Budget Review for 3227 Diamond Blf, Union City, GA 30291" at bounding box center [388, 99] width 258 height 20
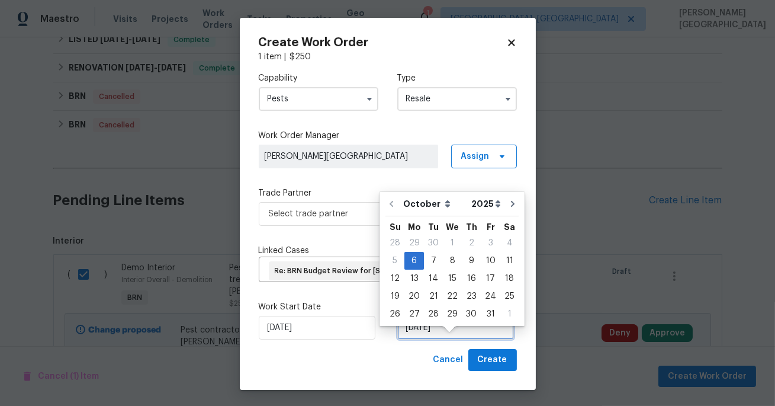
click at [428, 337] on input "10/6/2025" at bounding box center [455, 328] width 117 height 24
click at [463, 262] on div "9" at bounding box center [471, 260] width 19 height 17
type input "10/9/2025"
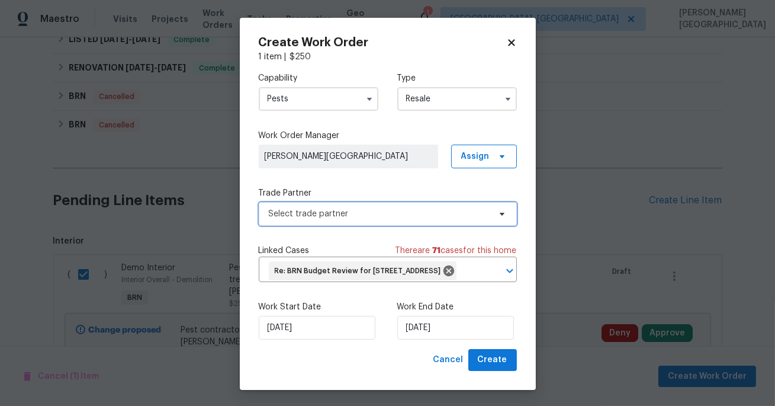
click at [327, 218] on span "Select trade partner" at bounding box center [379, 214] width 221 height 12
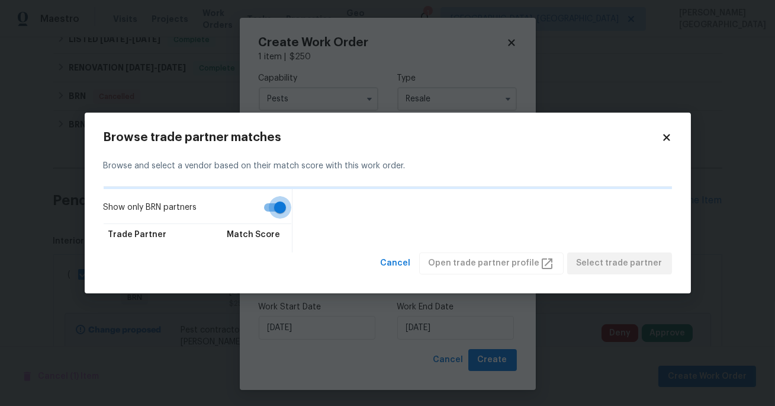
click at [279, 203] on input "Show only BRN partners" at bounding box center [280, 207] width 68 height 23
checkbox input "false"
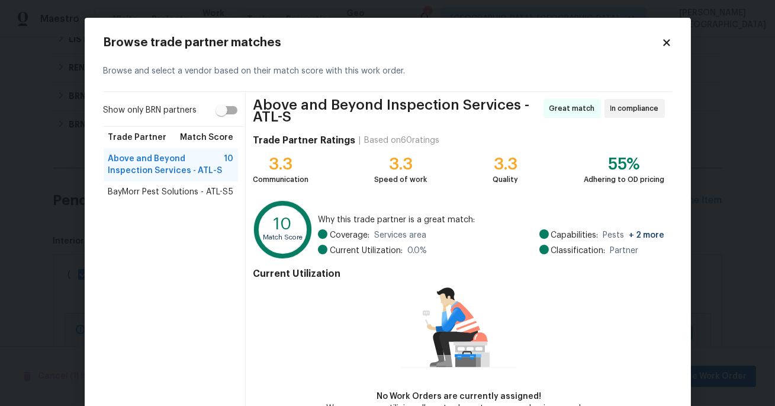
scroll to position [73, 0]
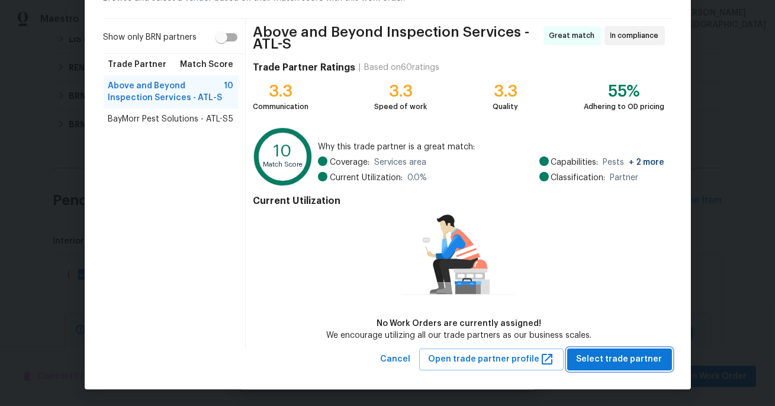
click at [605, 352] on span "Select trade partner" at bounding box center [620, 359] width 86 height 15
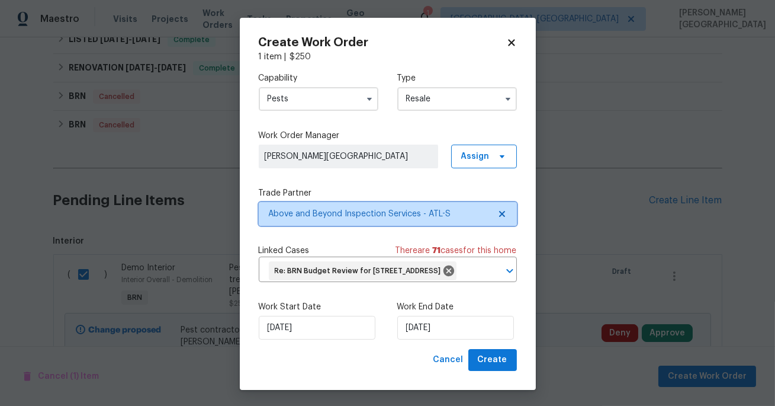
scroll to position [0, 0]
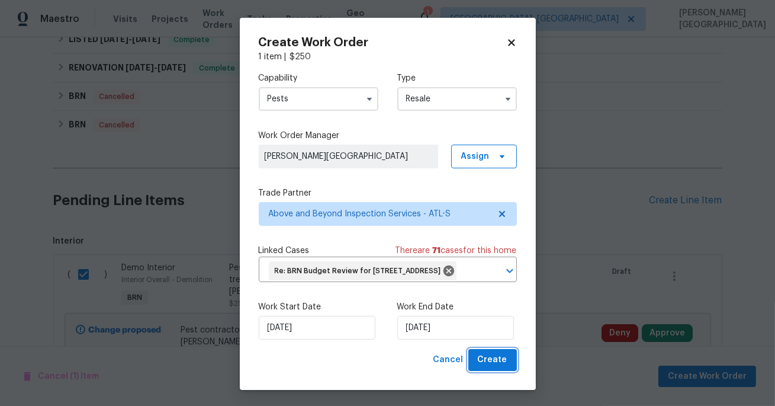
click at [491, 367] on span "Create" at bounding box center [493, 359] width 30 height 15
checkbox input "false"
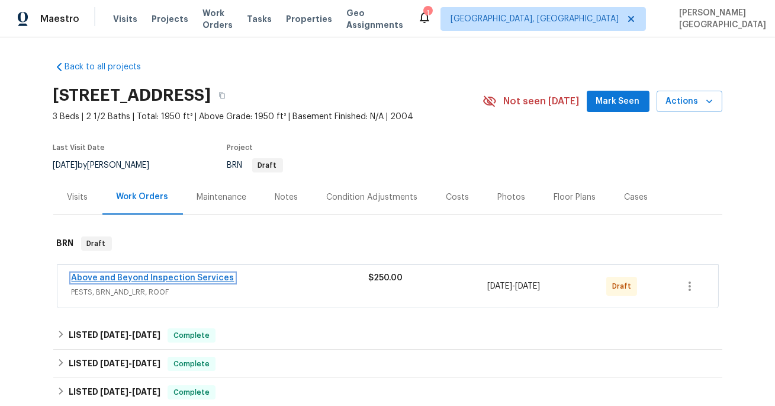
click at [167, 280] on link "Above and Beyond Inspection Services" at bounding box center [153, 278] width 163 height 8
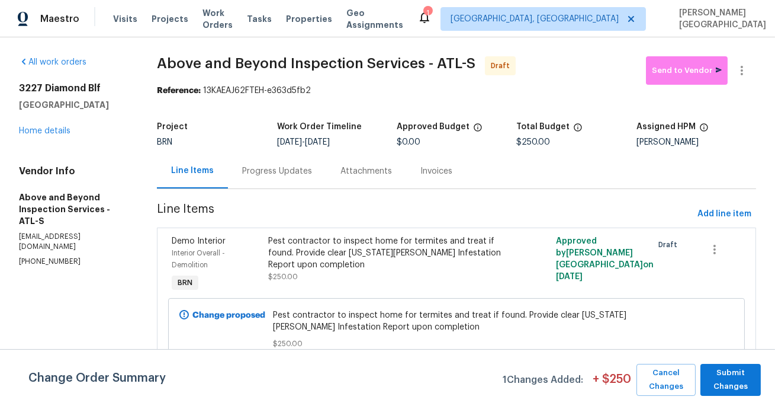
click at [277, 176] on div "Progress Updates" at bounding box center [277, 171] width 70 height 12
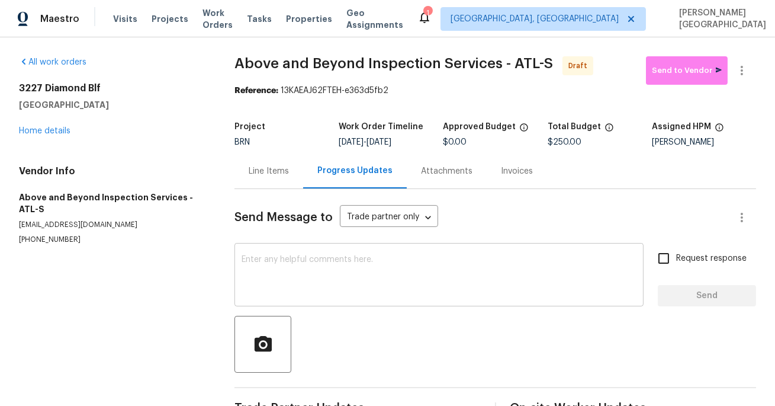
scroll to position [34, 0]
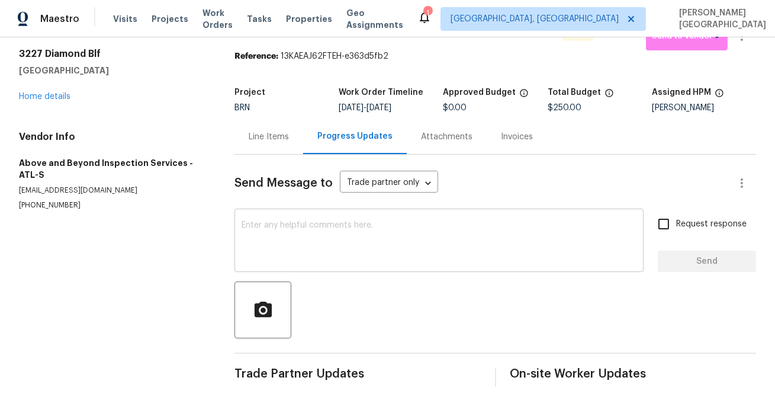
click at [283, 219] on div "x ​" at bounding box center [439, 241] width 409 height 60
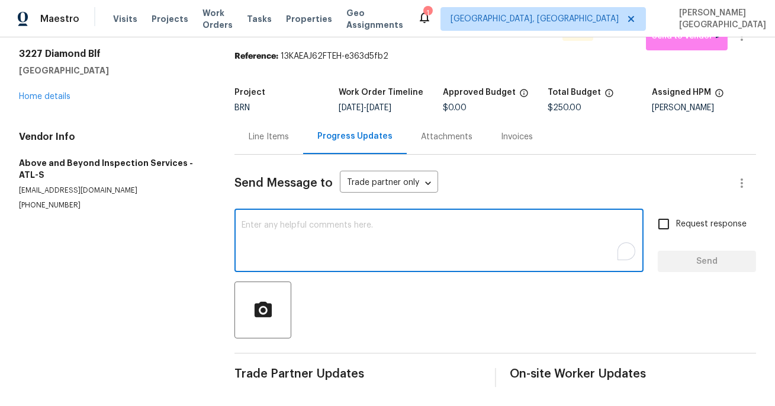
paste textarea "Pest contractor to inspect home for termites and treat if found. Provide clear …"
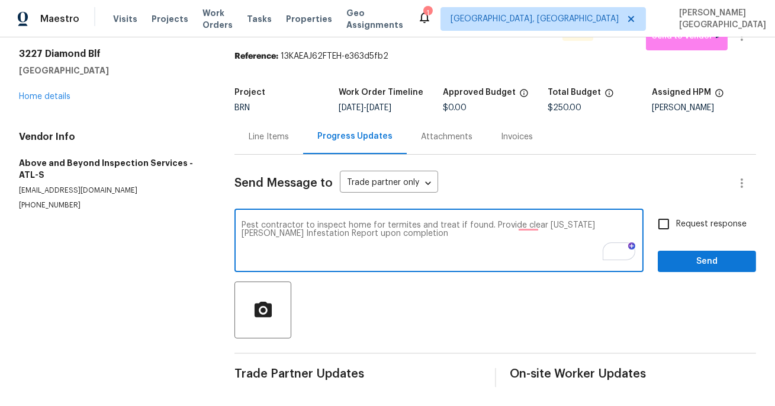
click at [308, 240] on textarea "Pest contractor to inspect home for termites and treat if found. Provide clear …" at bounding box center [439, 241] width 395 height 41
paste textarea "This is Isabel from Opendoor. Please confirm receipt of the work order due on 0…"
click at [554, 225] on textarea "This is Isabel from Opendoor. Please confirm receipt of the work order due on 0…" at bounding box center [439, 241] width 395 height 41
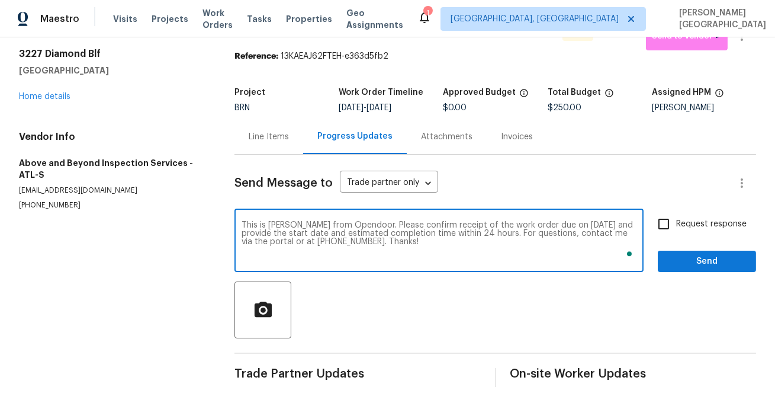
type textarea "This is Isabel from Opendoor. Please confirm receipt of the work order due on 1…"
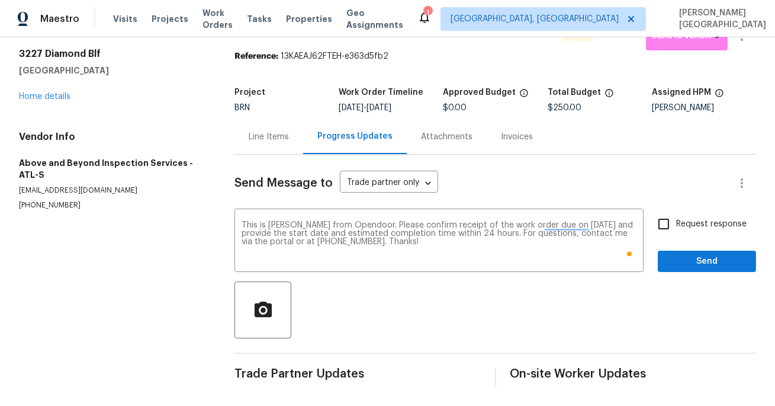
click at [685, 247] on div "Request response Send" at bounding box center [707, 241] width 98 height 60
click at [676, 233] on input "Request response" at bounding box center [663, 223] width 25 height 25
checkbox input "true"
click at [682, 264] on span "Send" at bounding box center [706, 261] width 79 height 15
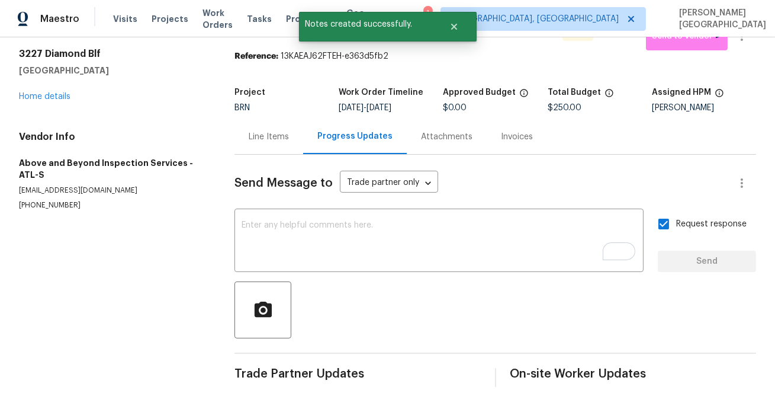
scroll to position [0, 0]
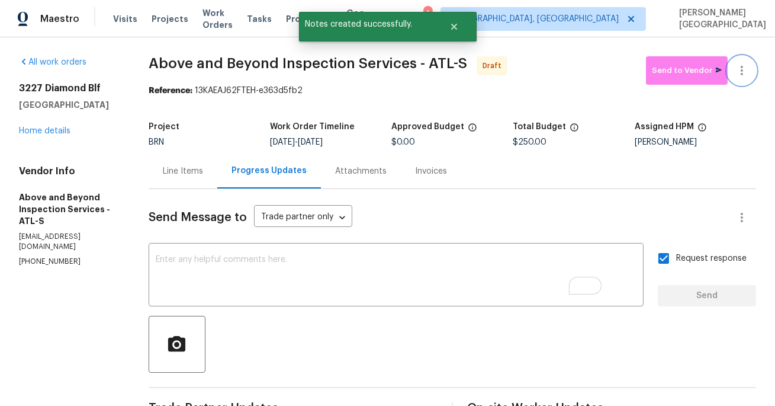
click at [742, 72] on icon "button" at bounding box center [742, 70] width 14 height 14
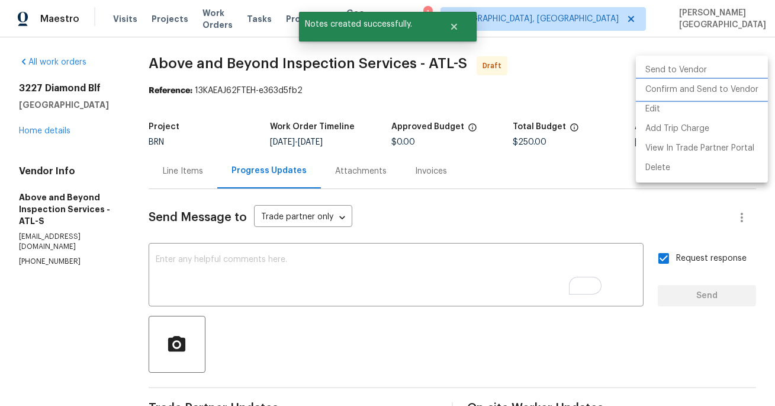
click at [735, 84] on li "Confirm and Send to Vendor" at bounding box center [702, 90] width 132 height 20
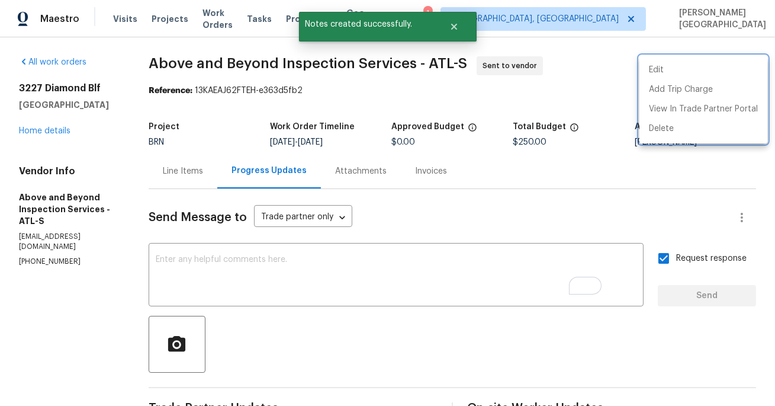
click at [221, 174] on div at bounding box center [387, 203] width 775 height 406
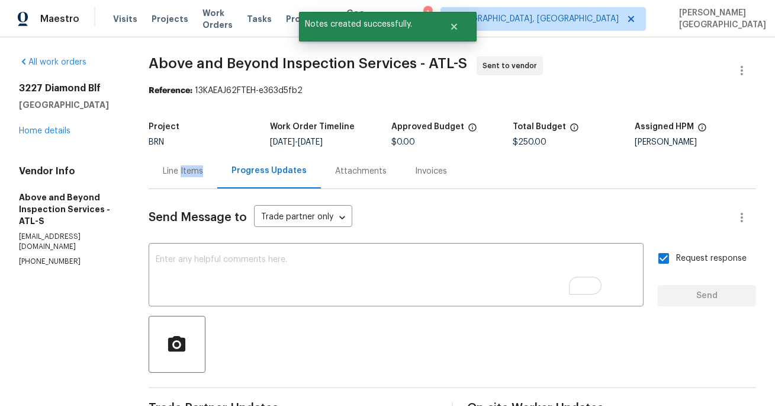
click at [203, 174] on div "Line Items" at bounding box center [183, 171] width 40 height 12
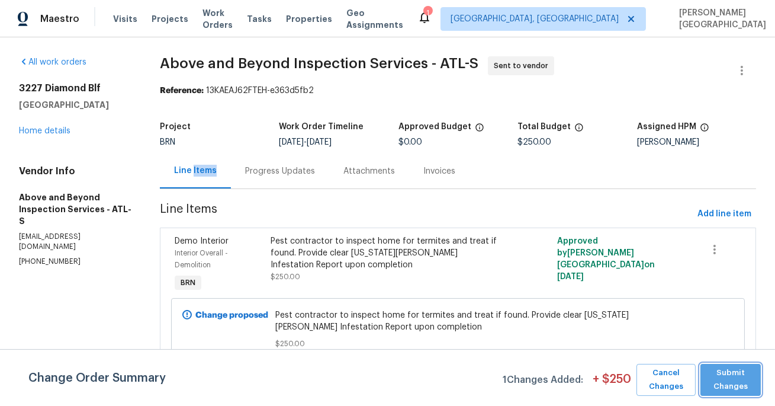
click at [717, 387] on span "Submit Changes" at bounding box center [731, 379] width 49 height 27
